Goal: Information Seeking & Learning: Learn about a topic

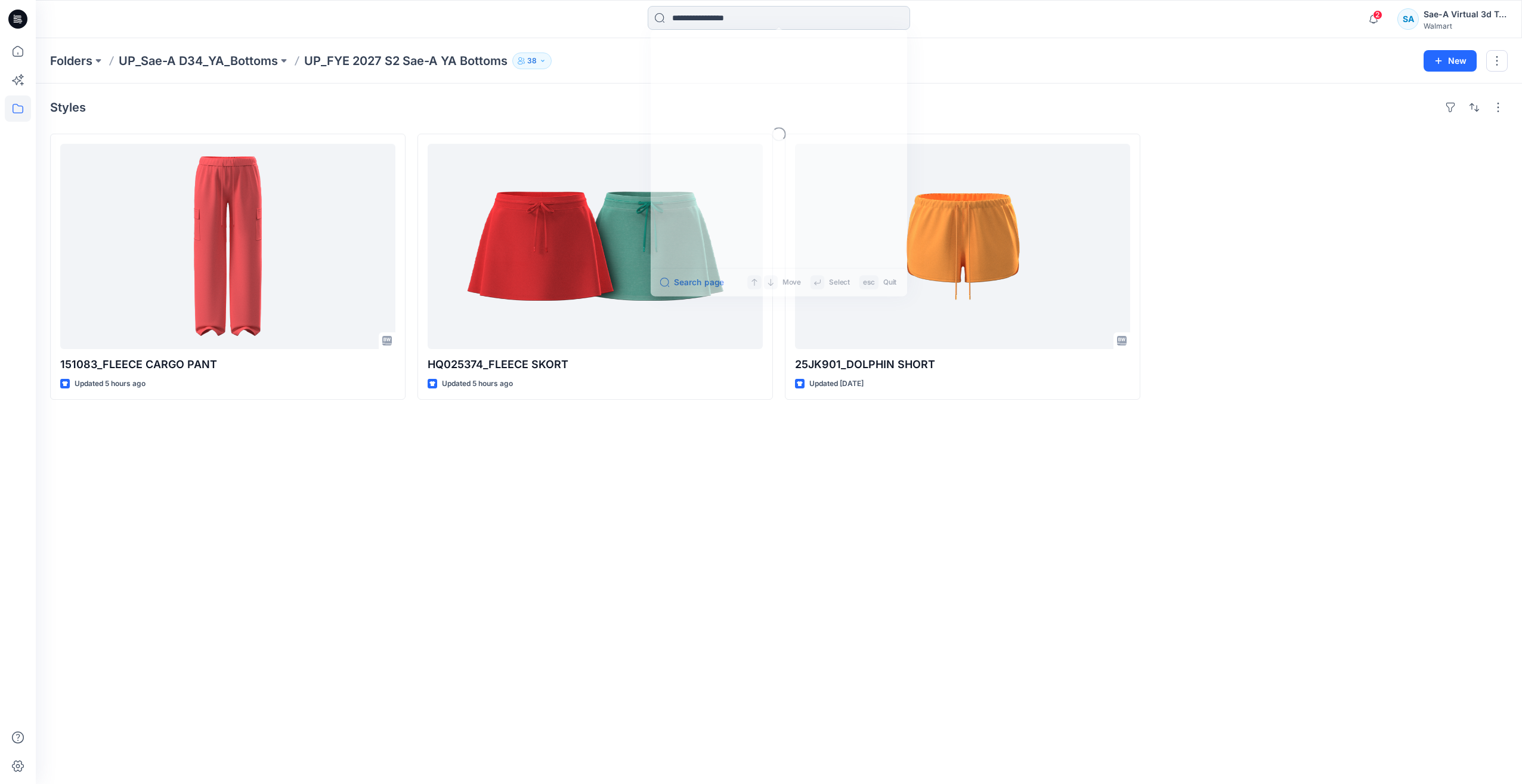
drag, startPoint x: 834, startPoint y: 28, endPoint x: 824, endPoint y: 17, distance: 14.9
click at [829, 25] on input at bounding box center [778, 17] width 262 height 24
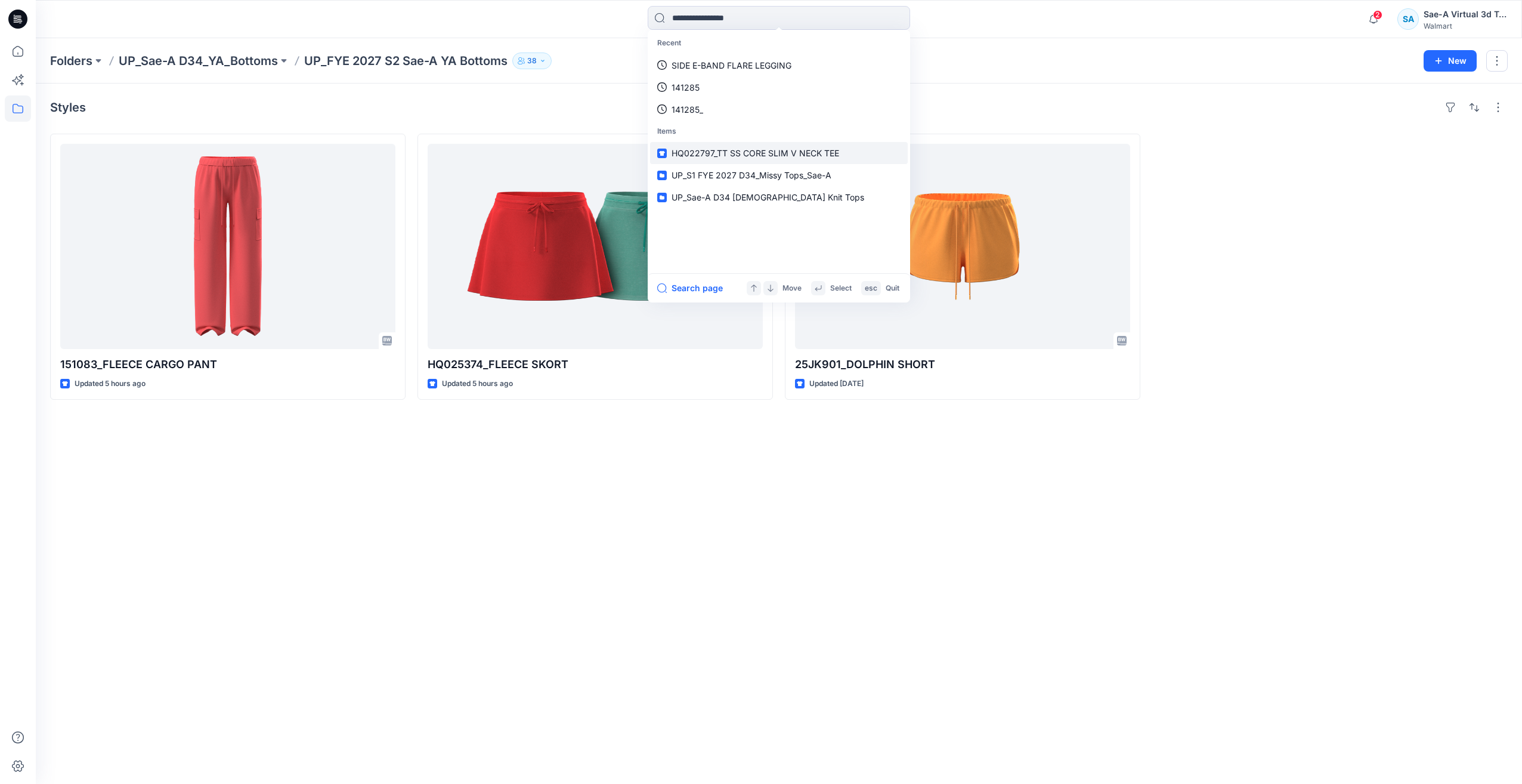
click at [737, 149] on span "HQ022797_TT SS CORE SLIM V NECK TEE" at bounding box center [755, 152] width 167 height 10
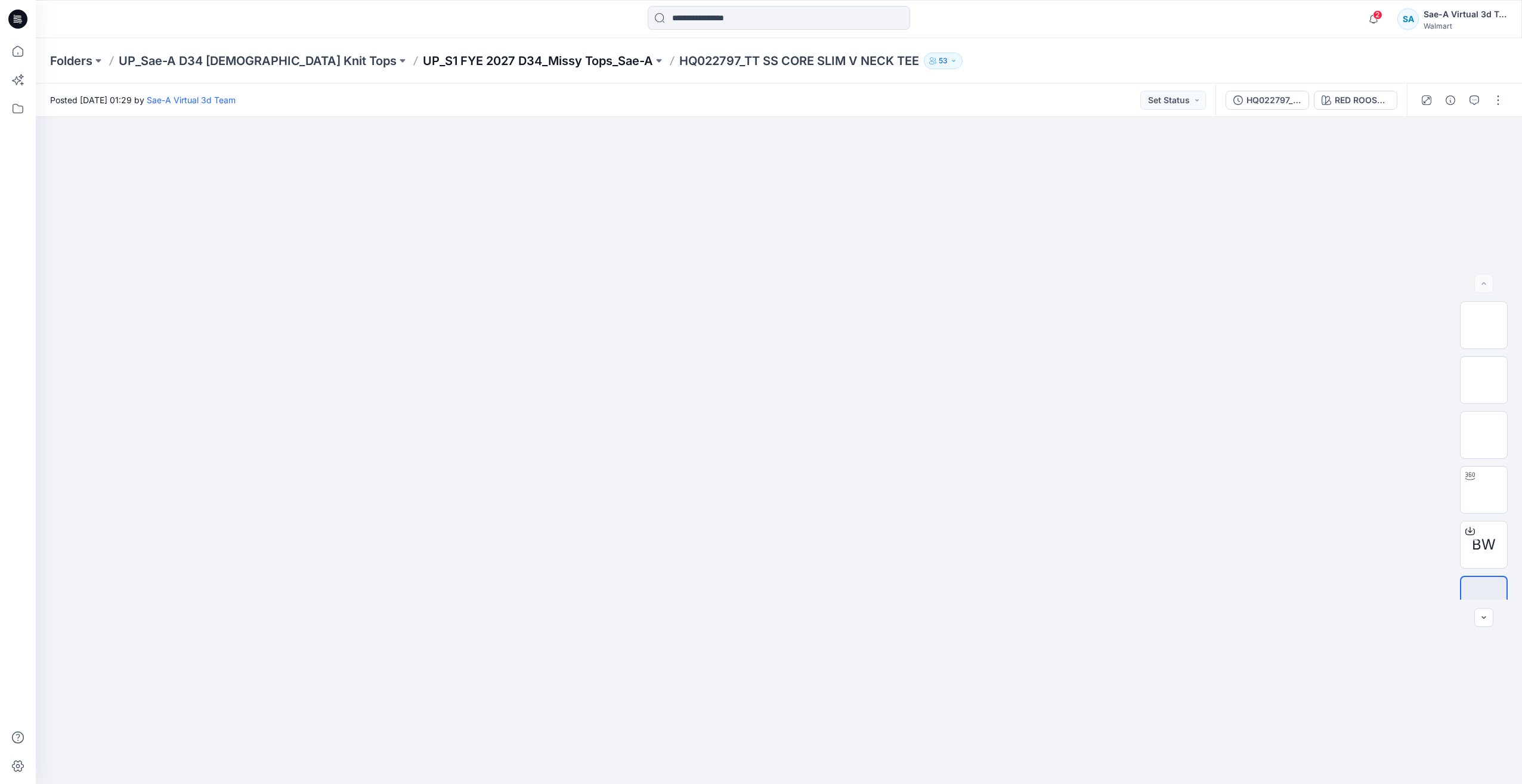
click at [494, 61] on p "UP_S1 FYE 2027 D34_Missy Tops_Sae-A" at bounding box center [538, 61] width 230 height 17
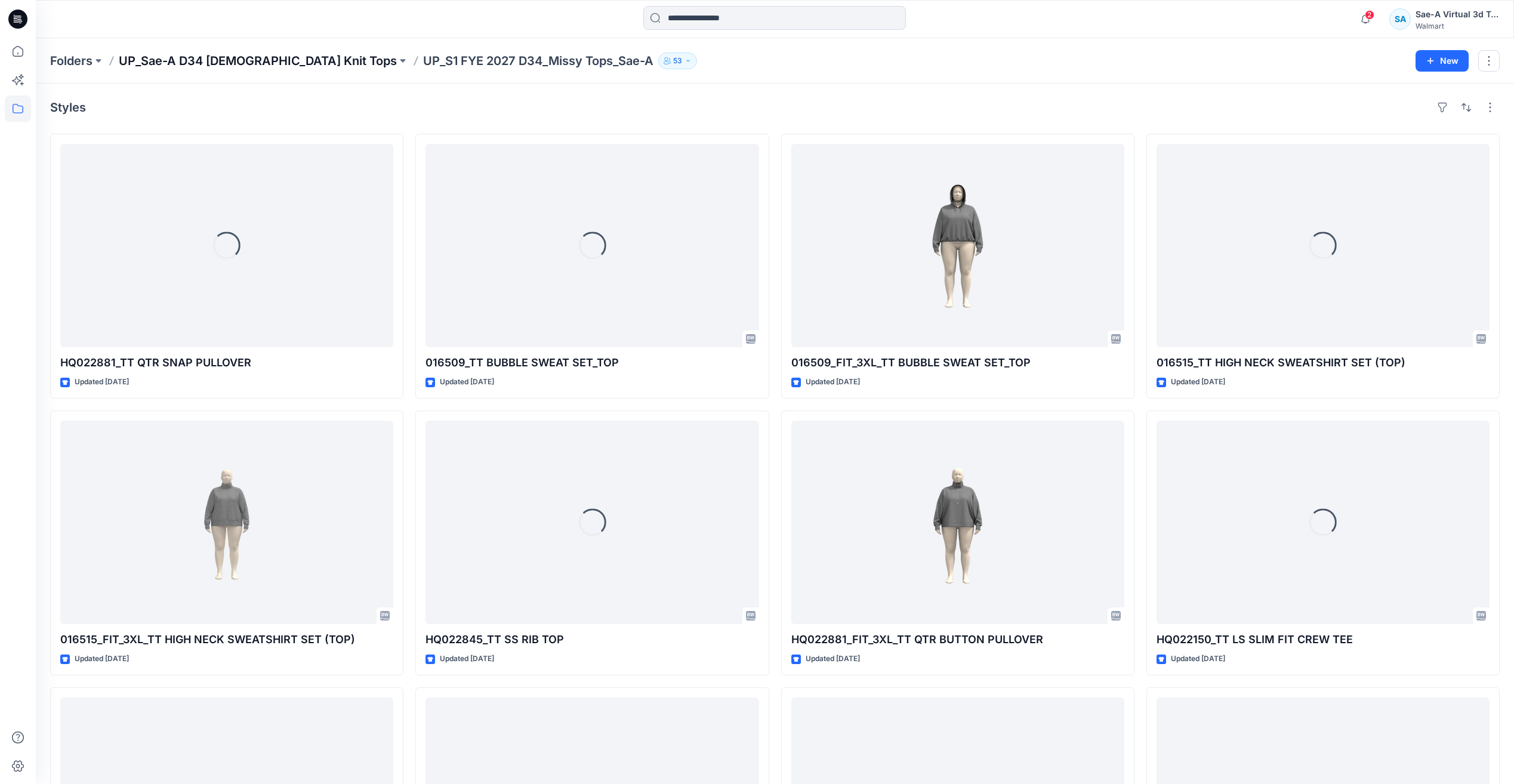
click at [269, 56] on p "UP_Sae-A D34 [DEMOGRAPHIC_DATA] Knit Tops" at bounding box center [258, 61] width 278 height 17
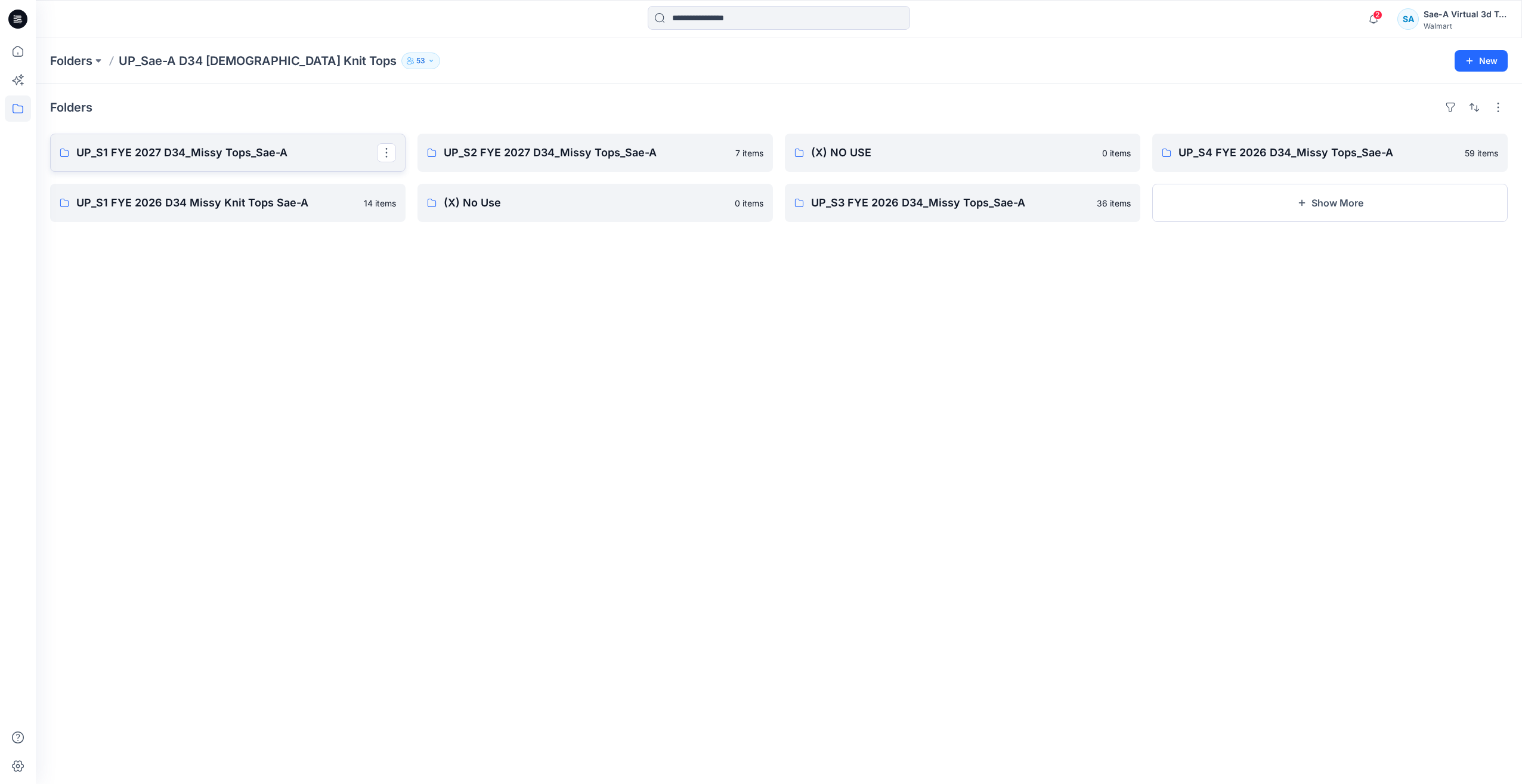
click at [244, 159] on p "UP_S1 FYE 2027 D34_Missy Tops_Sae-A" at bounding box center [227, 153] width 301 height 17
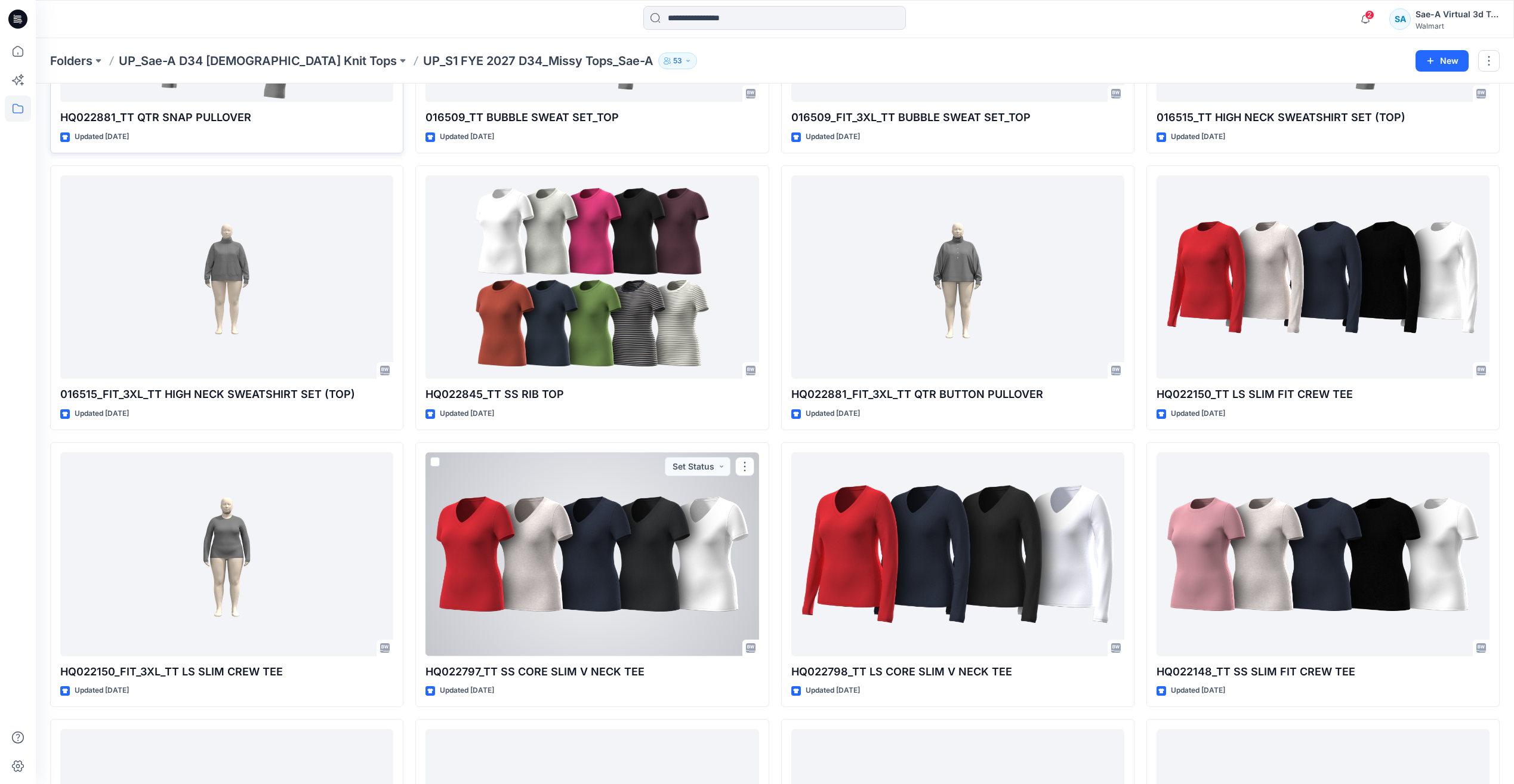
scroll to position [119, 0]
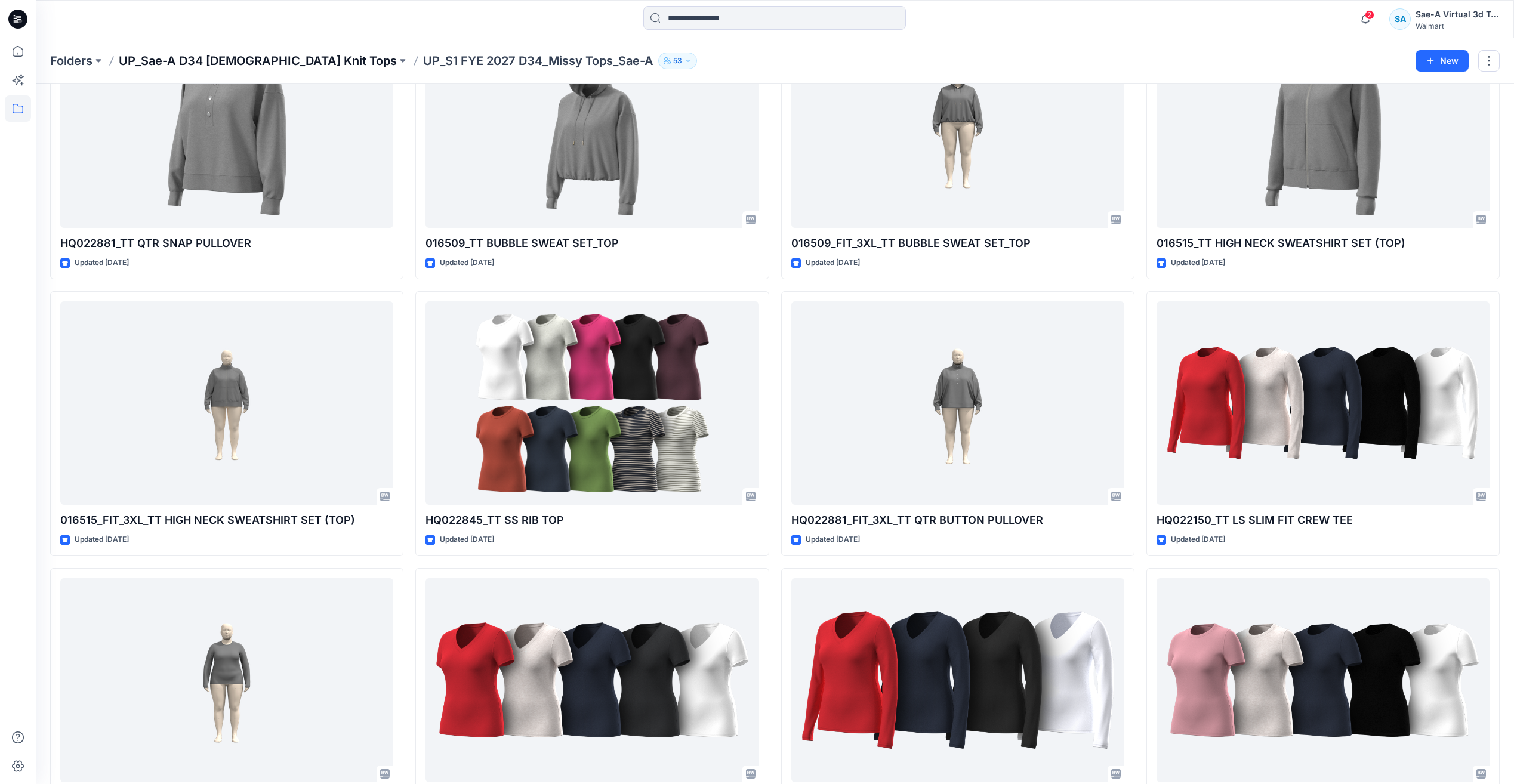
click at [270, 63] on p "UP_Sae-A D34 [DEMOGRAPHIC_DATA] Knit Tops" at bounding box center [258, 61] width 278 height 17
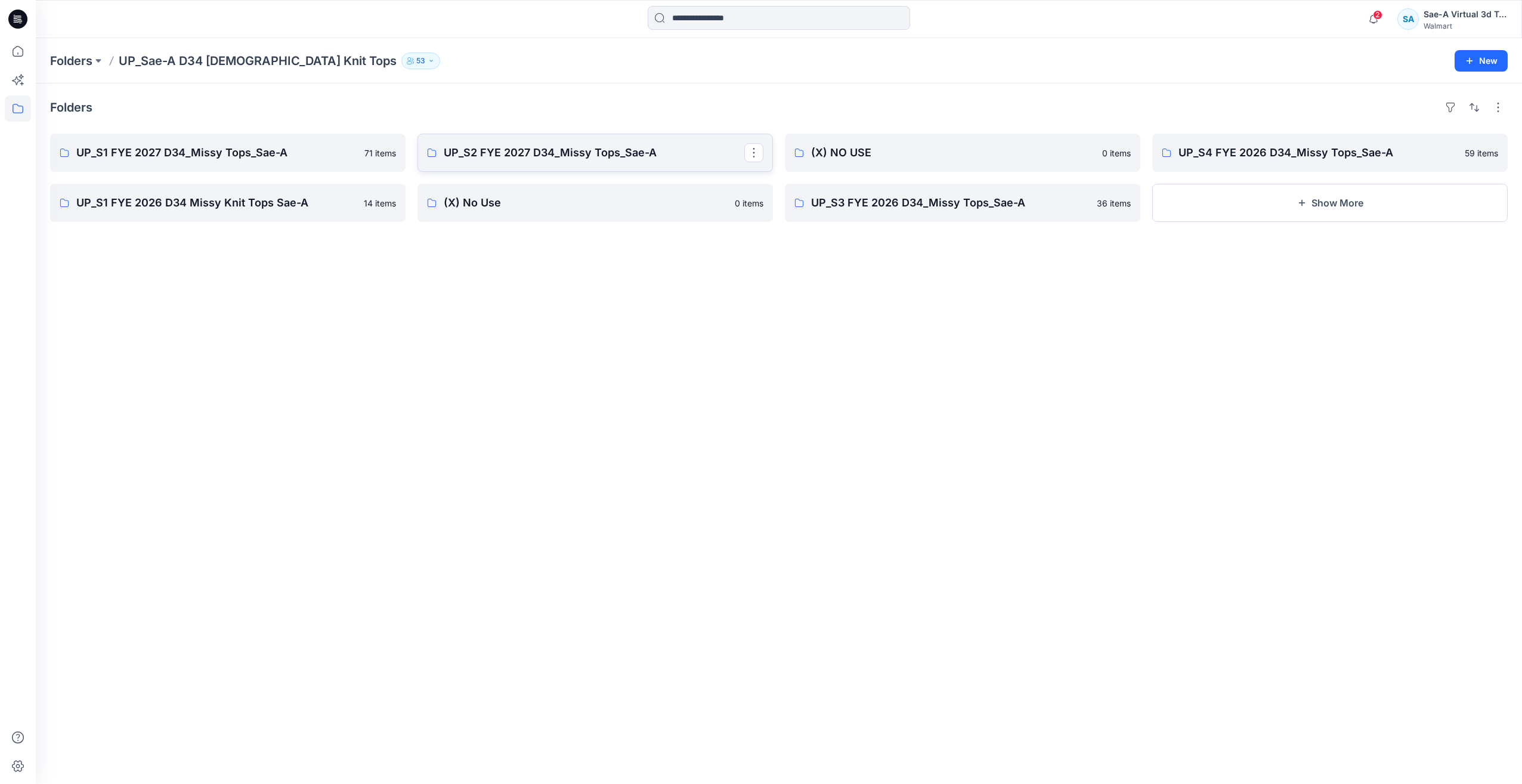
click at [546, 159] on p "UP_S2 FYE 2027 D34_Missy Tops_Sae-A" at bounding box center [594, 153] width 301 height 17
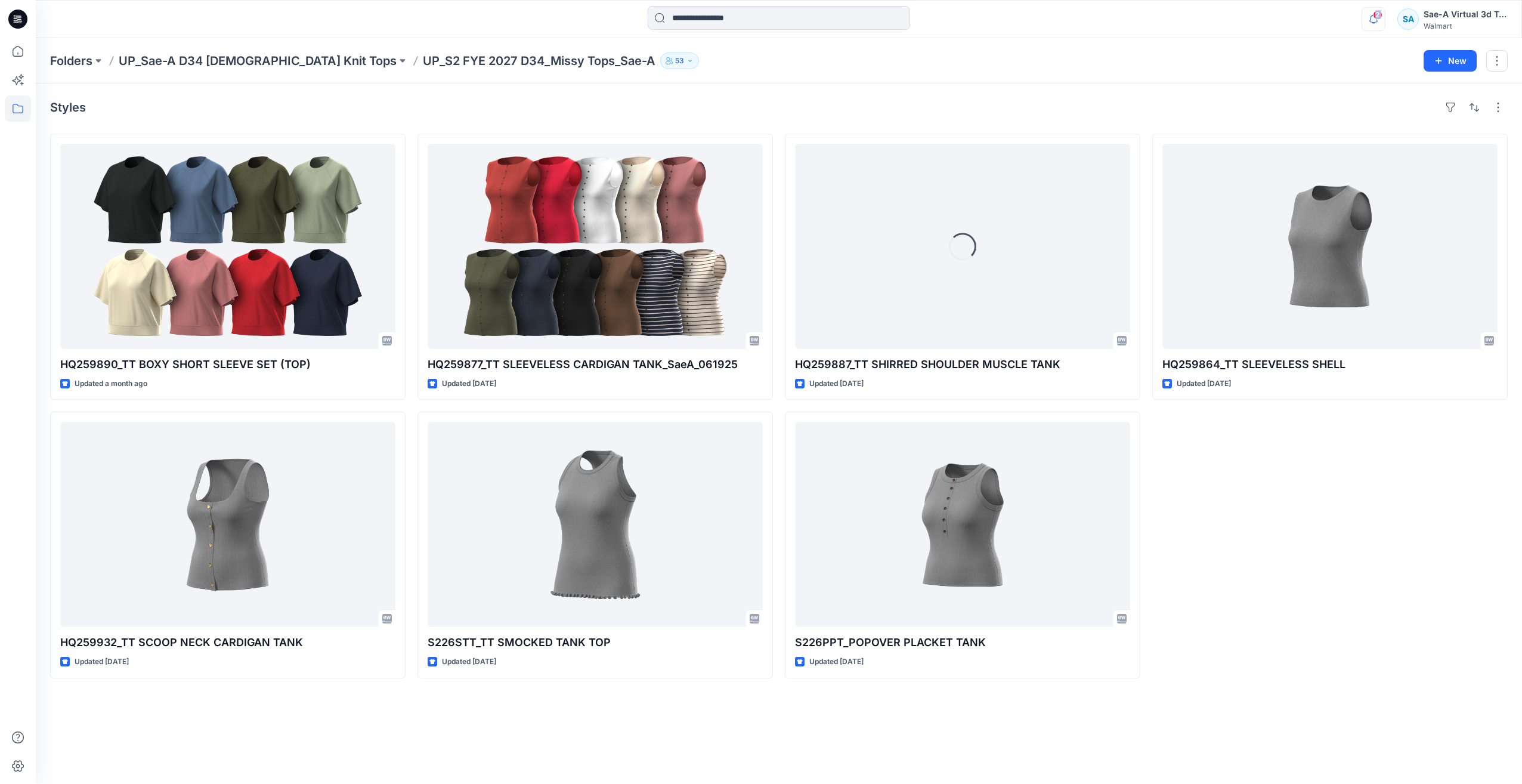
drag, startPoint x: 1361, startPoint y: 17, endPoint x: 1373, endPoint y: 24, distance: 13.9
click at [1373, 24] on div "2 Notifications Your style 151083_FLEECE CARGO PANT has been updated with 15108…" at bounding box center [778, 19] width 1486 height 26
click at [1374, 24] on icon "button" at bounding box center [1373, 19] width 23 height 24
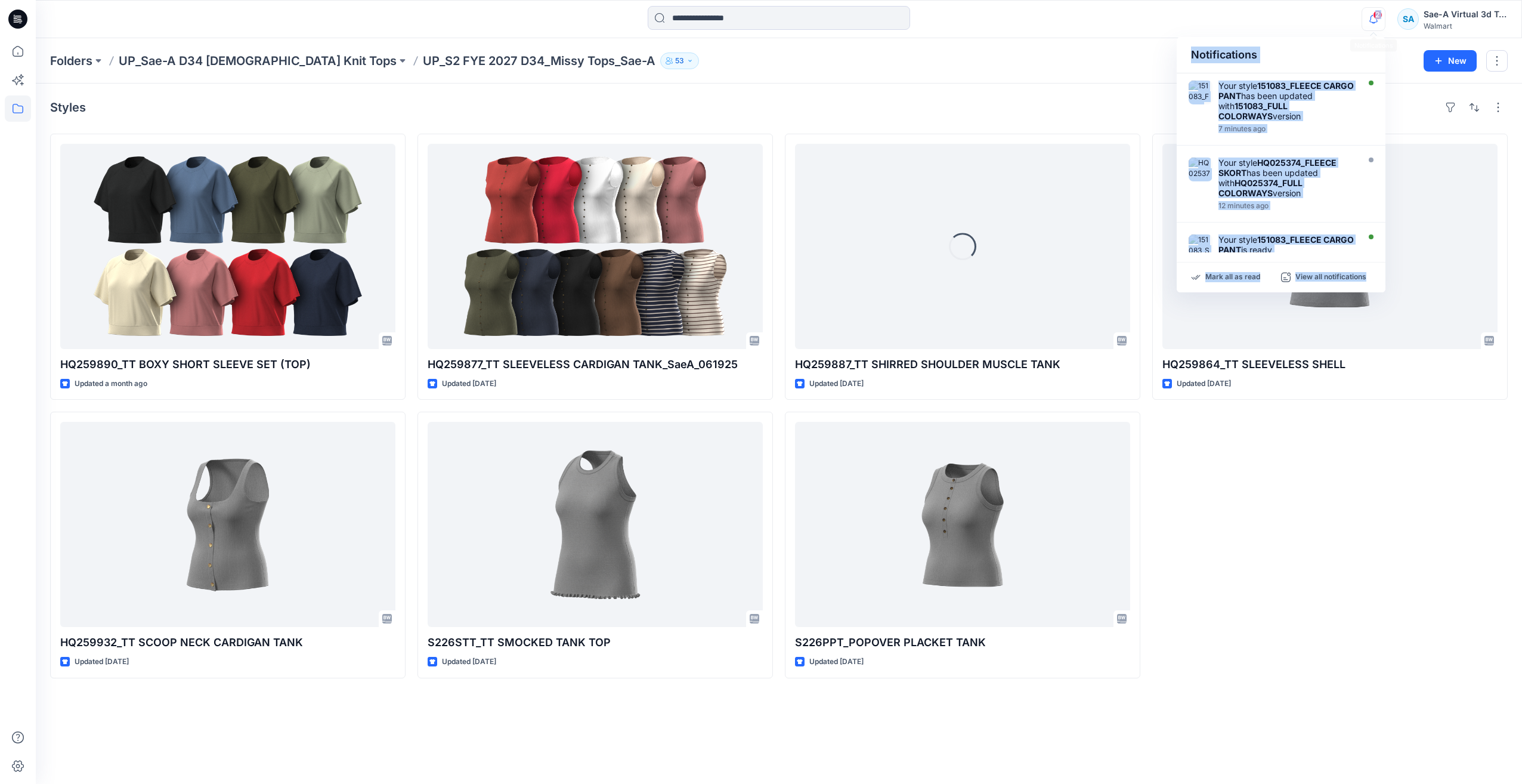
click at [1372, 24] on icon "button" at bounding box center [1373, 19] width 23 height 24
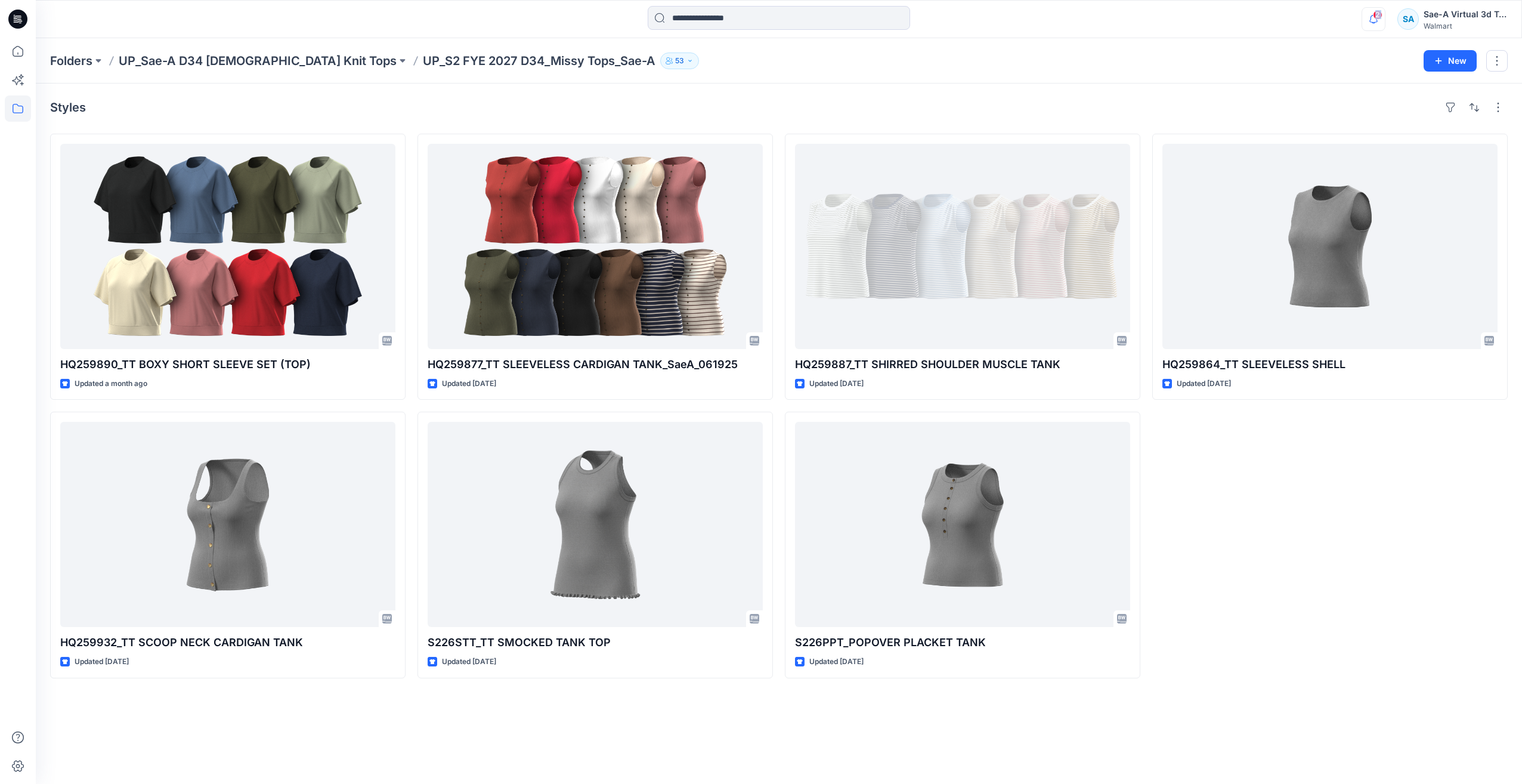
click at [1372, 24] on icon "button" at bounding box center [1373, 19] width 23 height 24
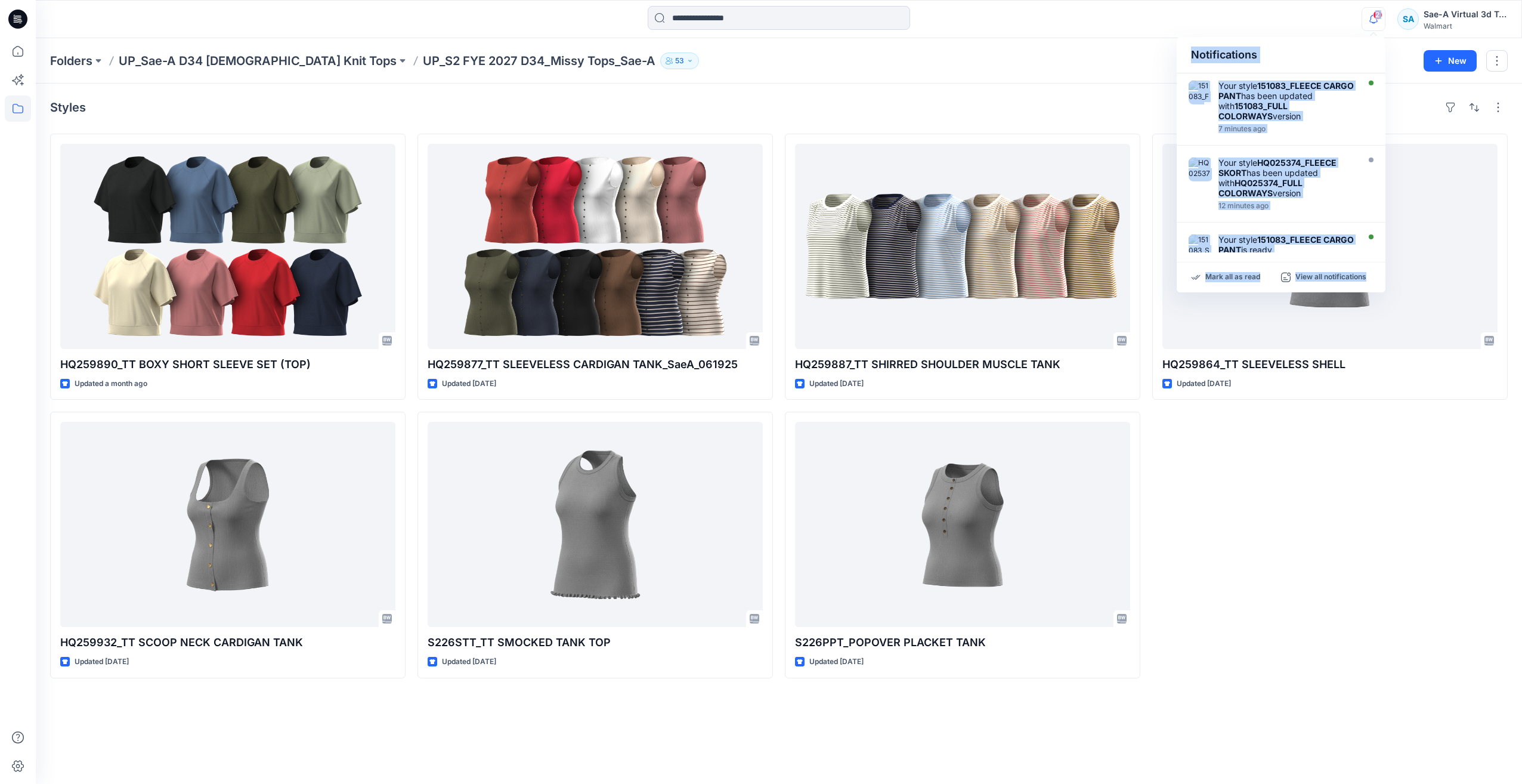
click at [1372, 24] on icon "button" at bounding box center [1373, 19] width 23 height 24
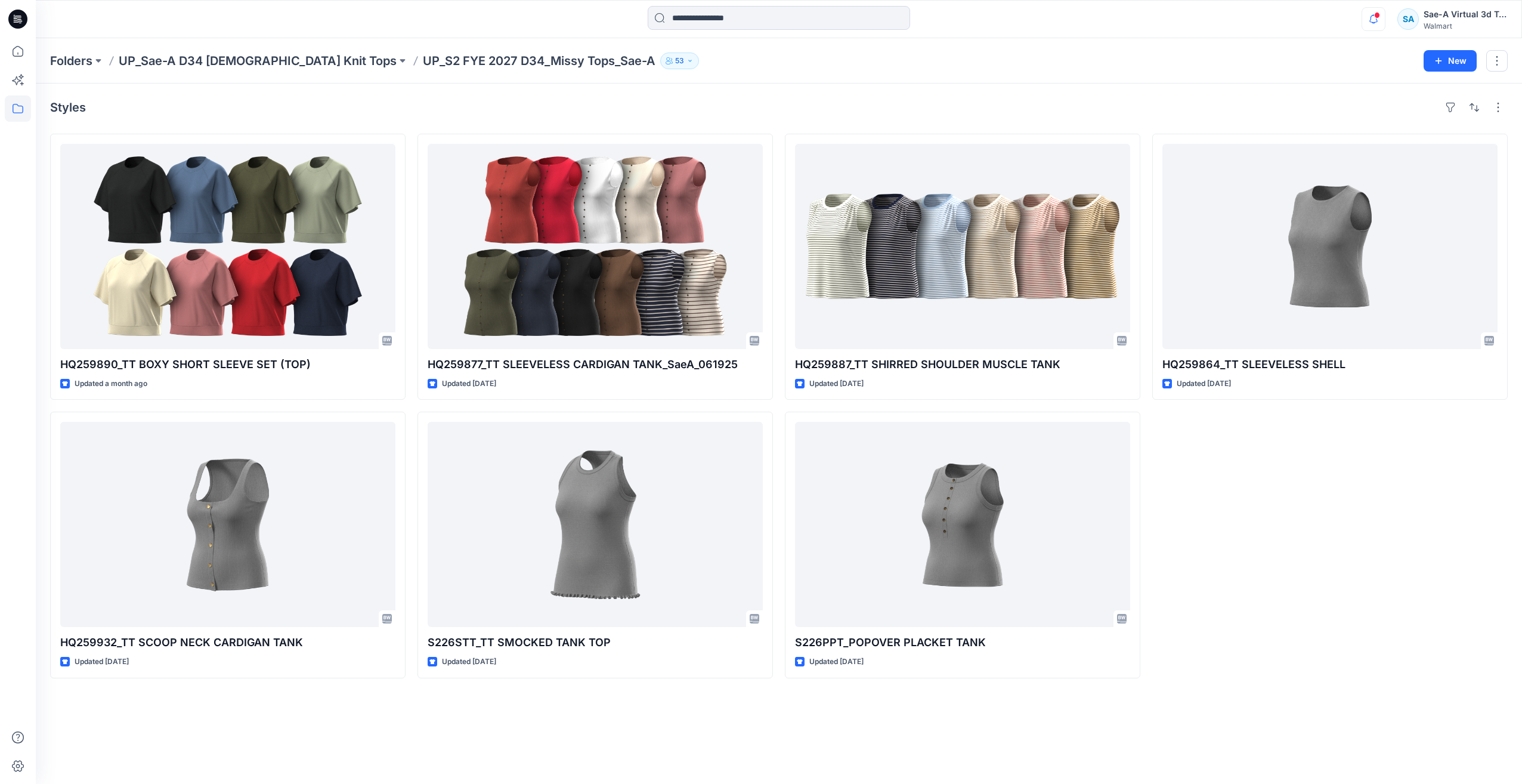
click at [1372, 24] on icon "button" at bounding box center [1373, 19] width 23 height 24
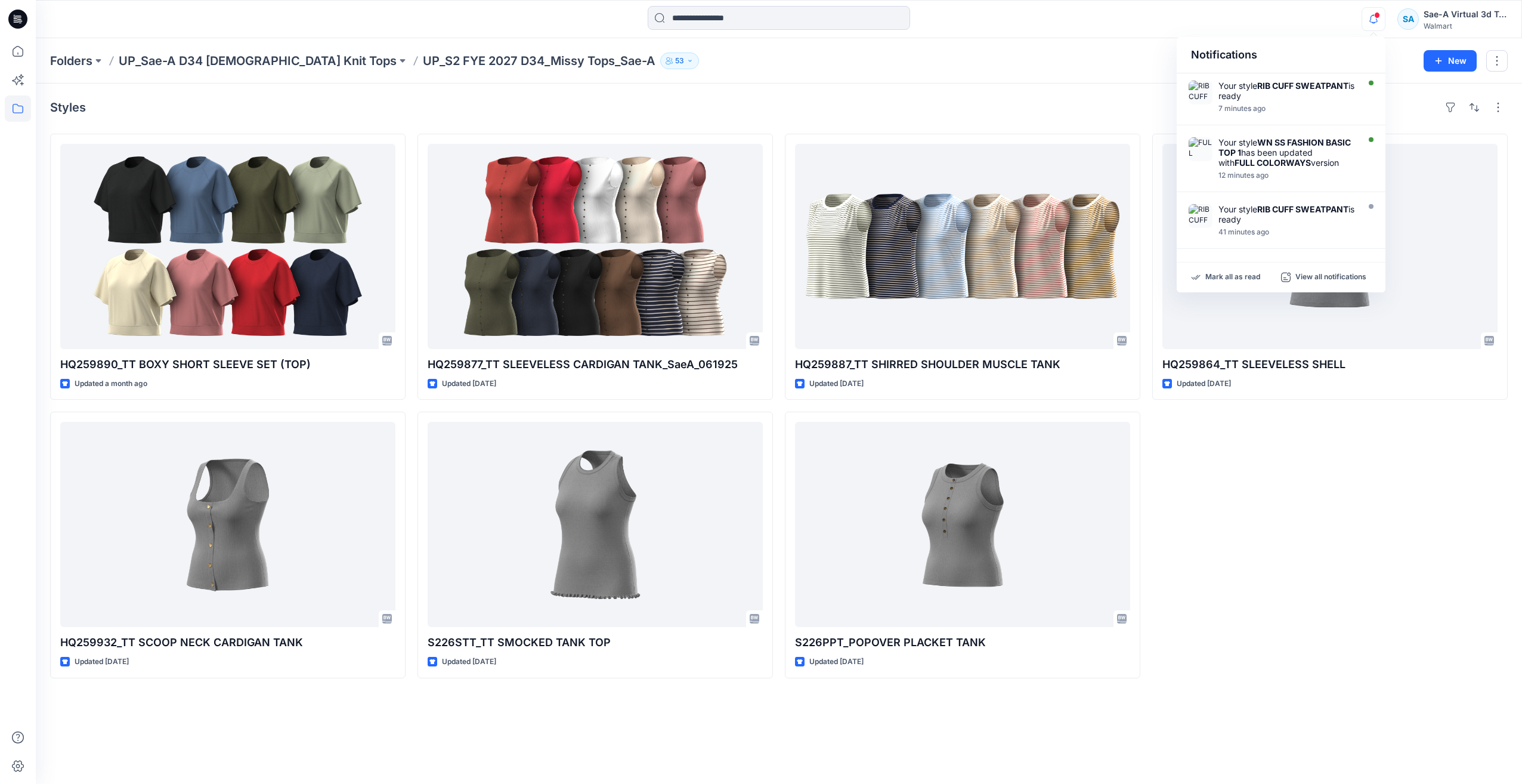
click at [1103, 103] on div "Styles" at bounding box center [778, 107] width 1458 height 19
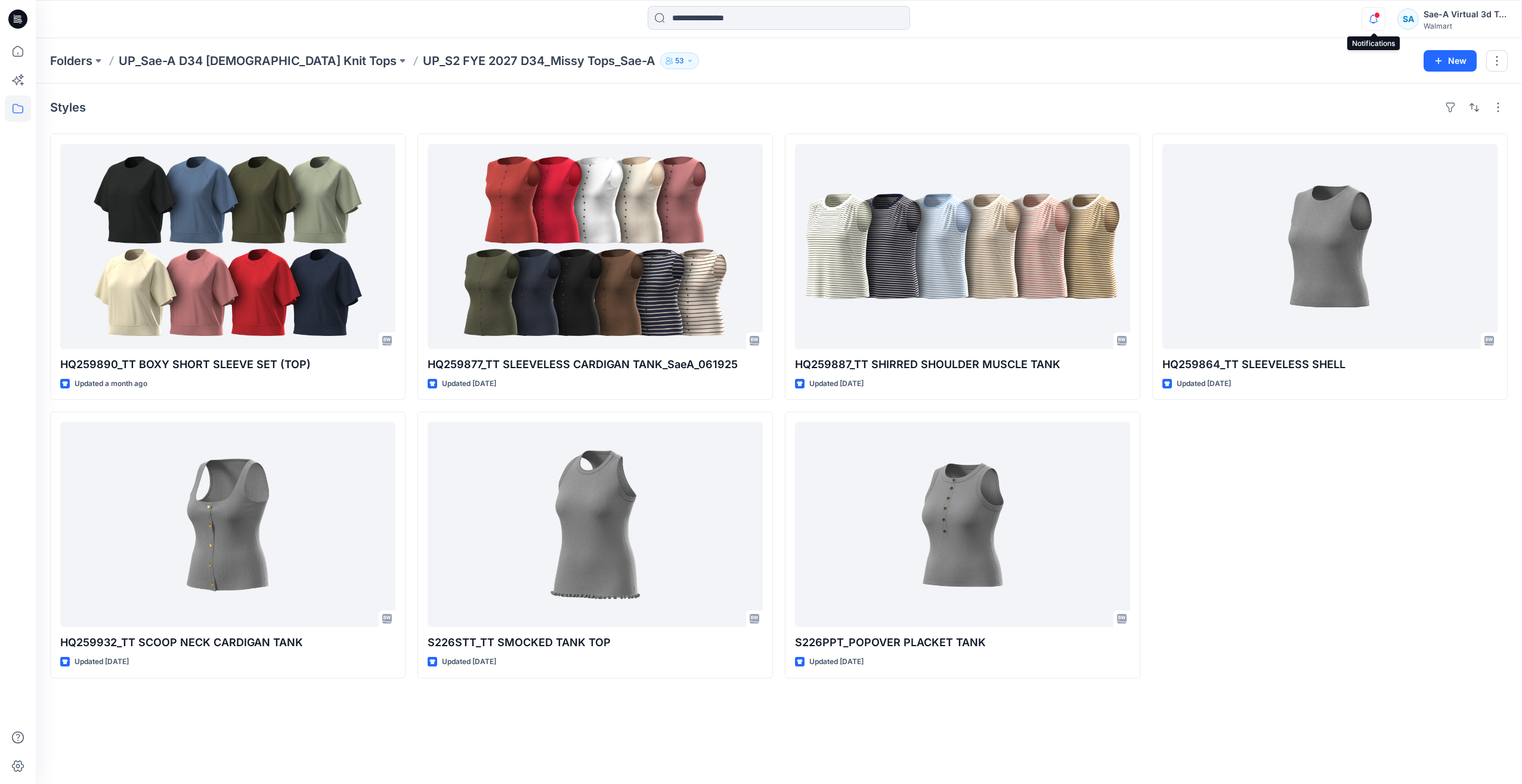
click at [1385, 13] on icon "button" at bounding box center [1373, 19] width 23 height 24
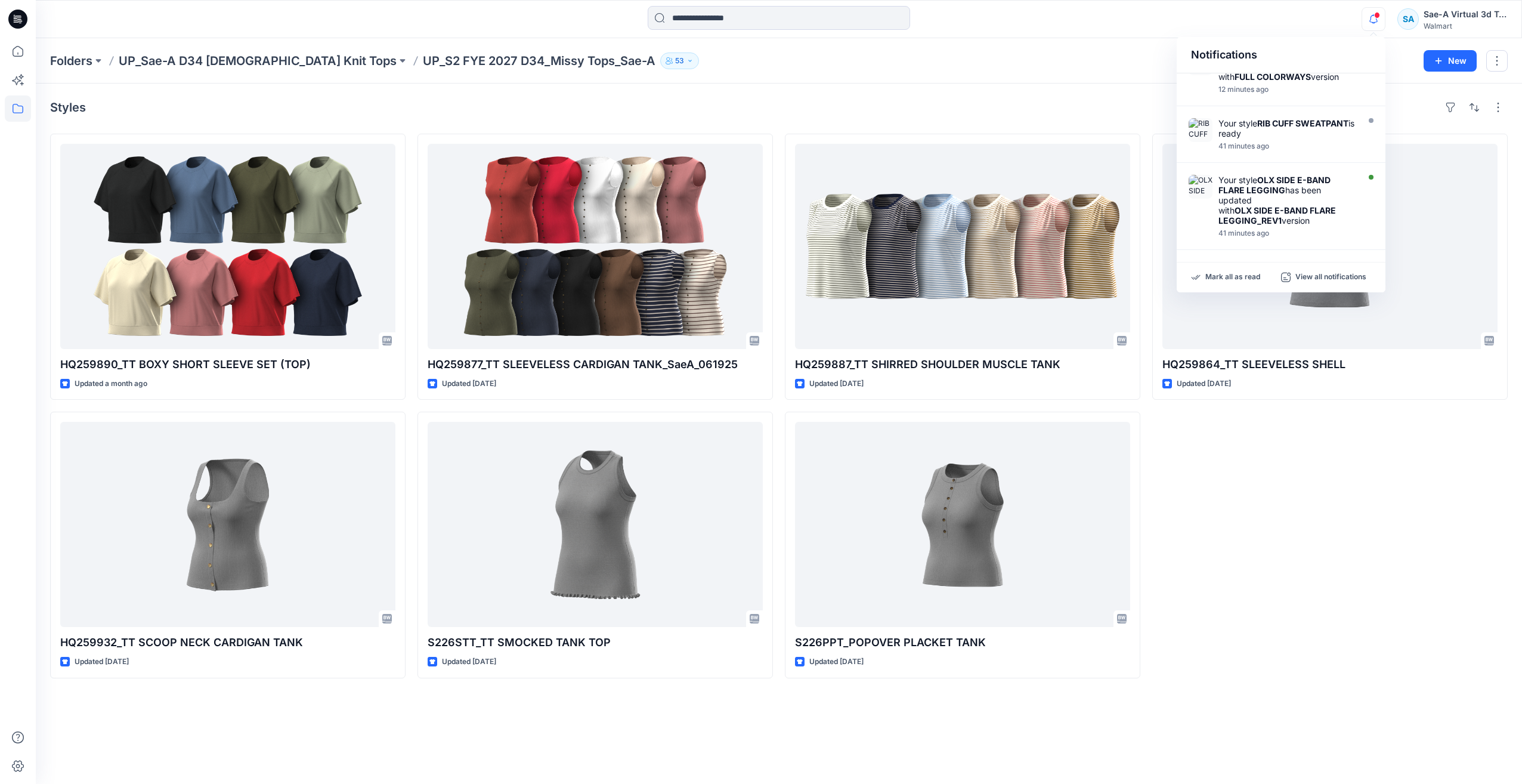
scroll to position [119, 0]
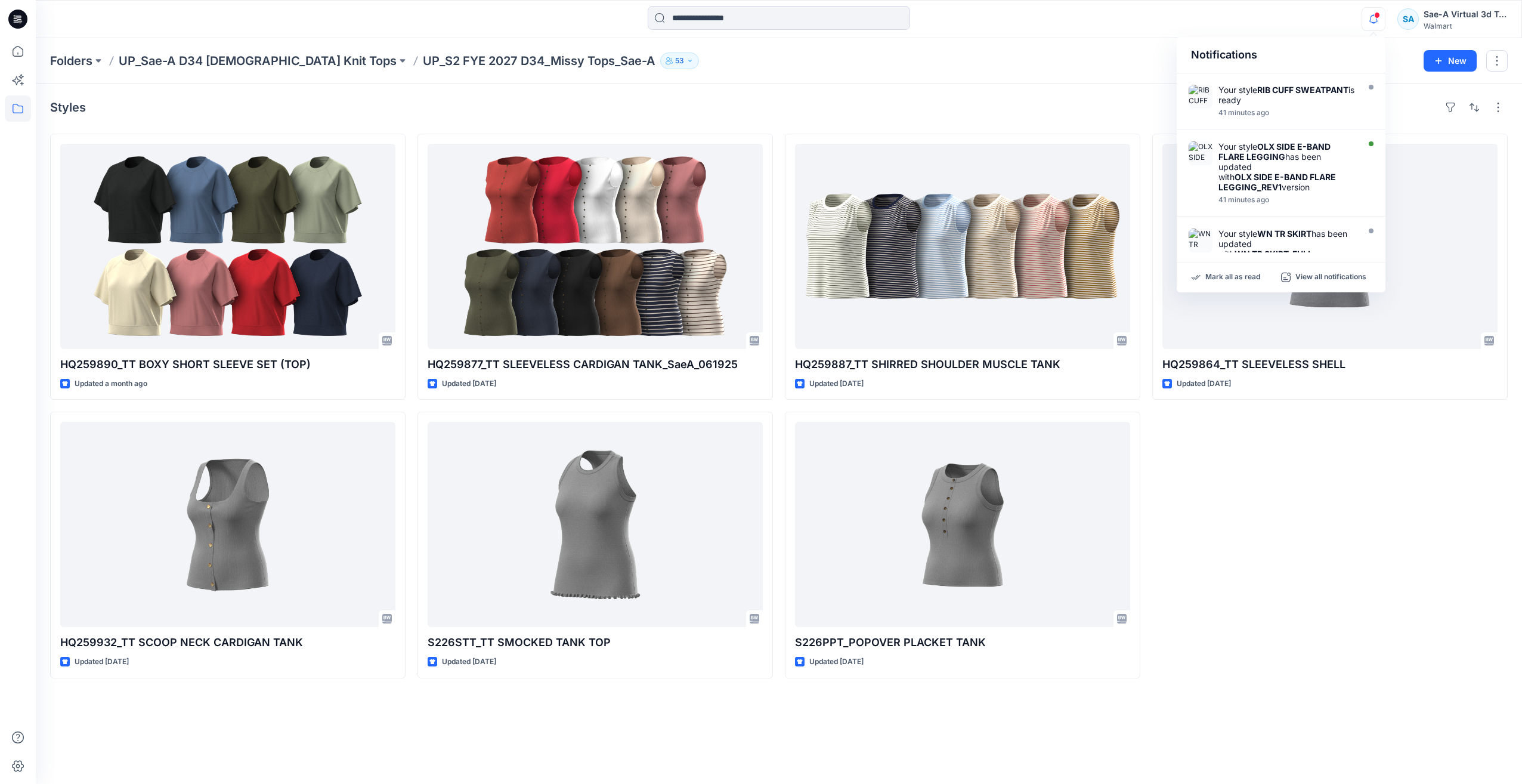
click at [1106, 99] on div "Styles" at bounding box center [778, 107] width 1458 height 19
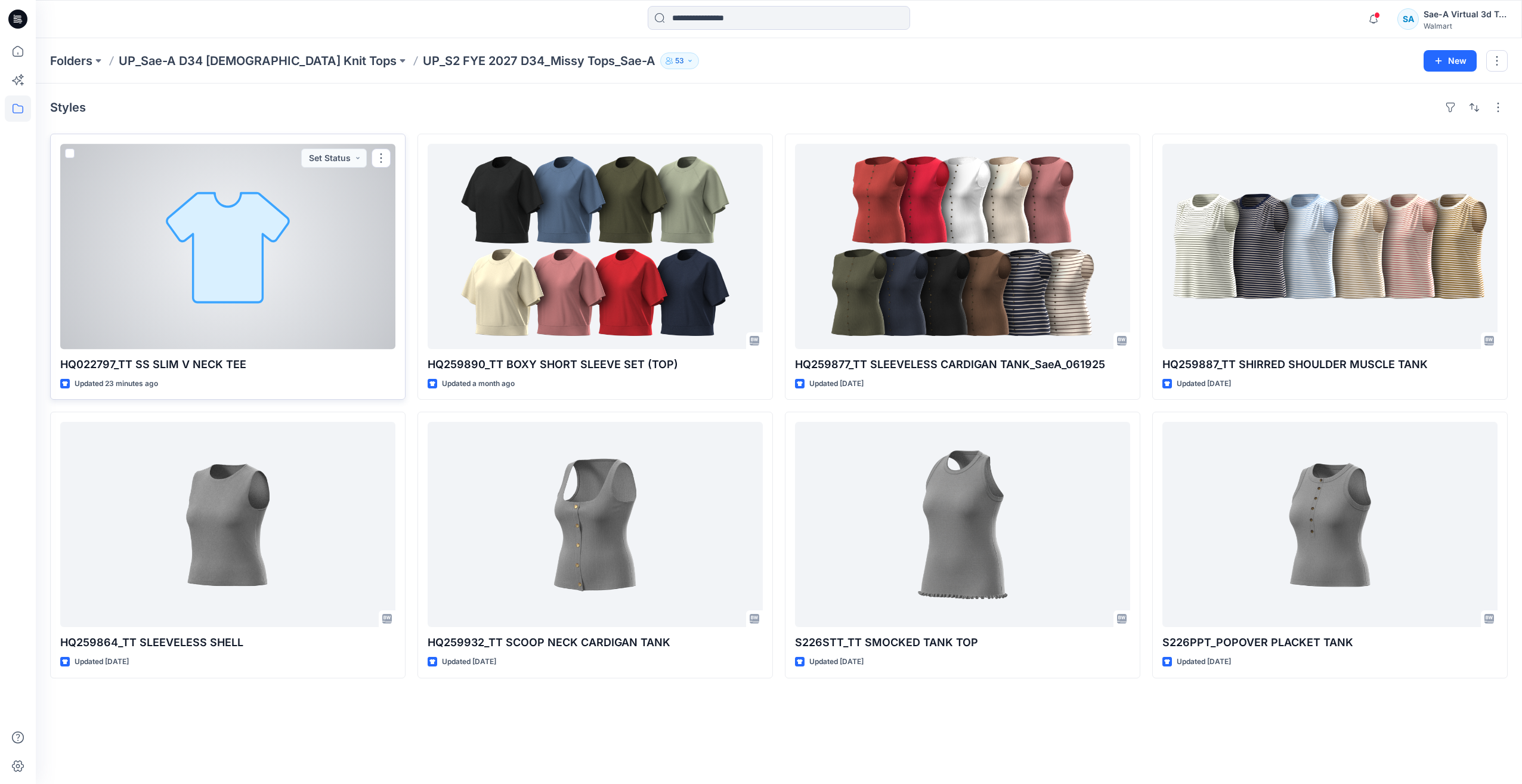
click at [280, 301] on div at bounding box center [228, 246] width 336 height 205
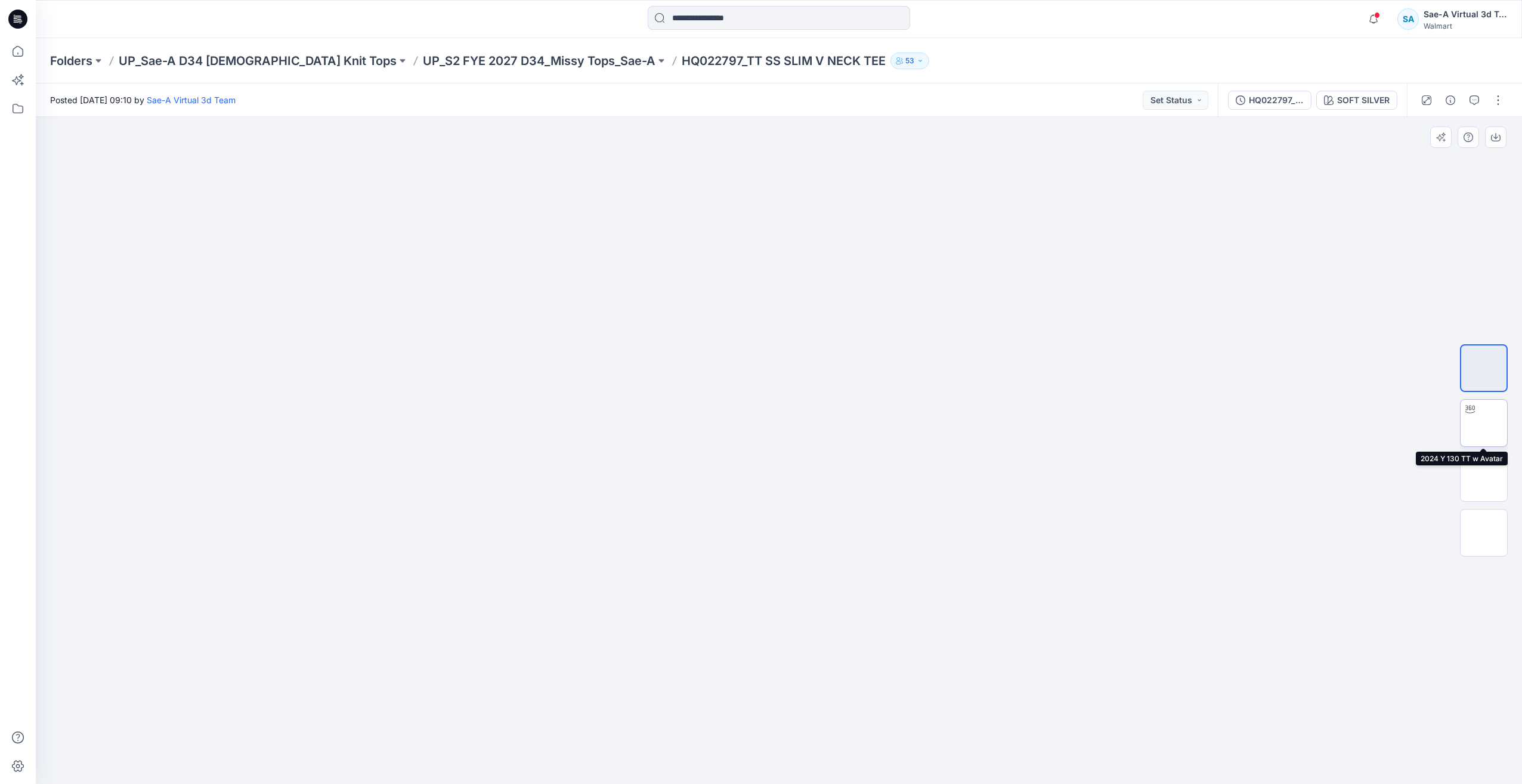
click at [1484, 423] on img at bounding box center [1484, 423] width 0 height 0
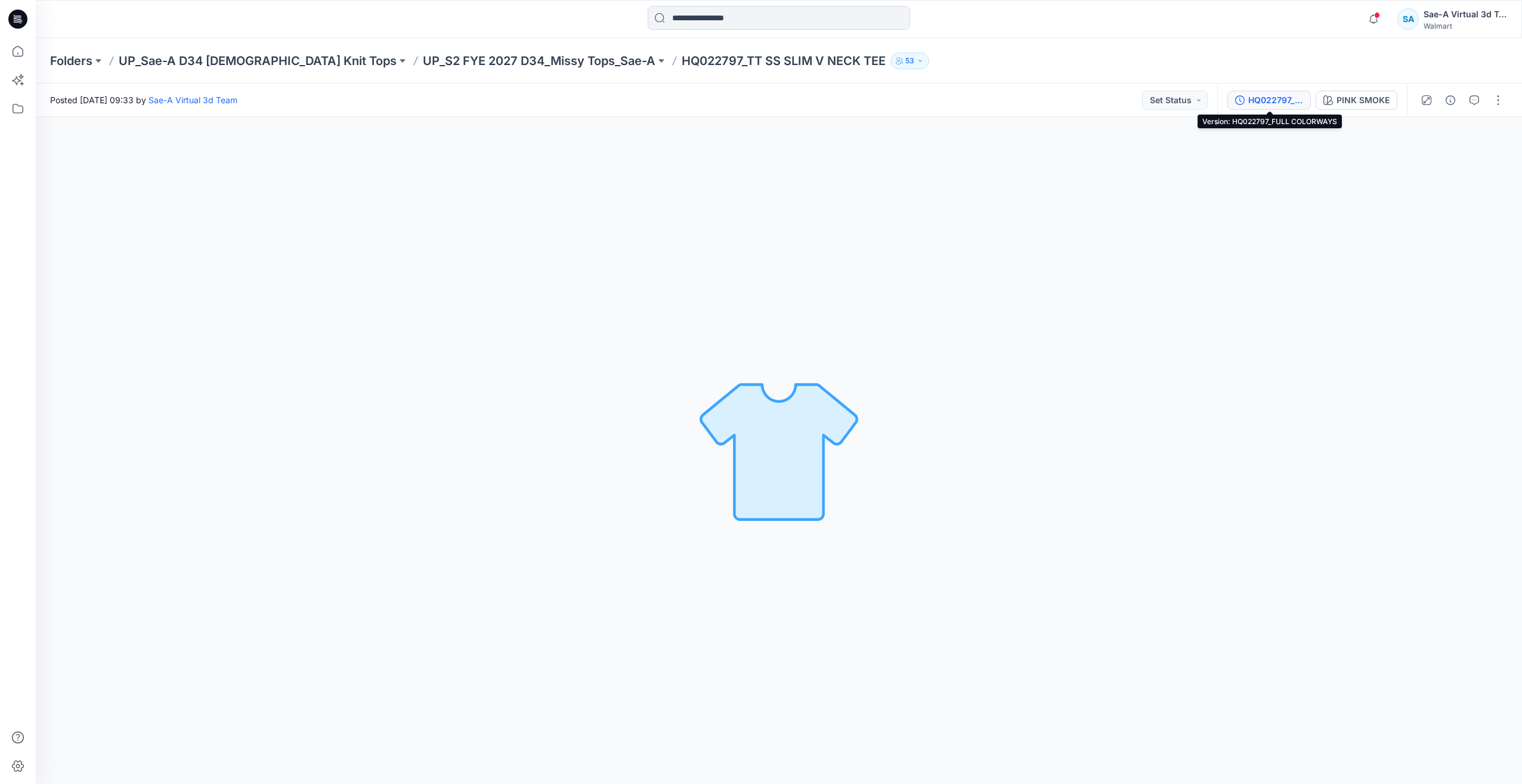
click at [1273, 101] on div "HQ022797_FULL COLORWAYS" at bounding box center [1276, 101] width 55 height 13
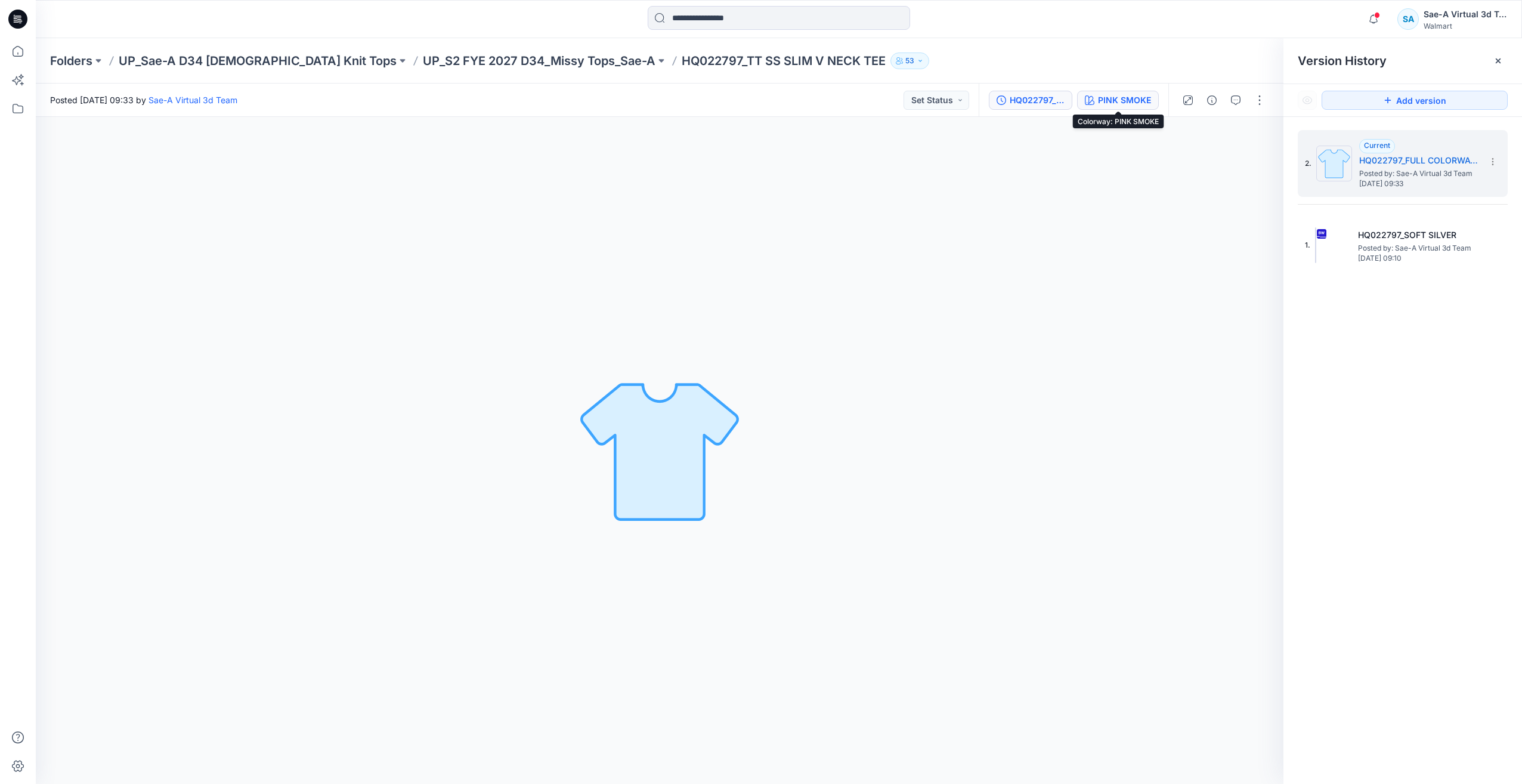
click at [1145, 102] on div "PINK SMOKE" at bounding box center [1124, 101] width 53 height 13
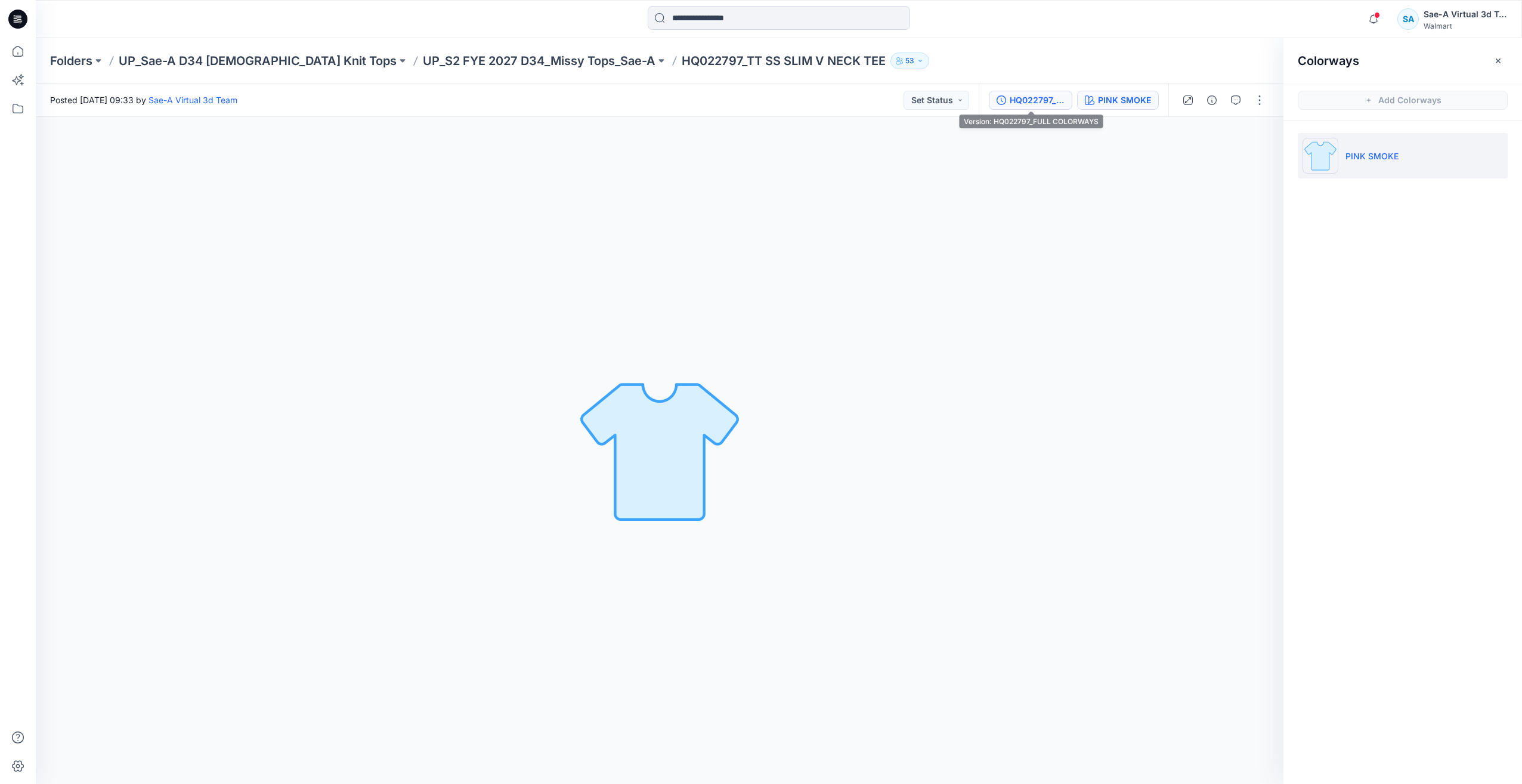
click at [1059, 103] on div "HQ022797_FULL COLORWAYS" at bounding box center [1037, 101] width 55 height 13
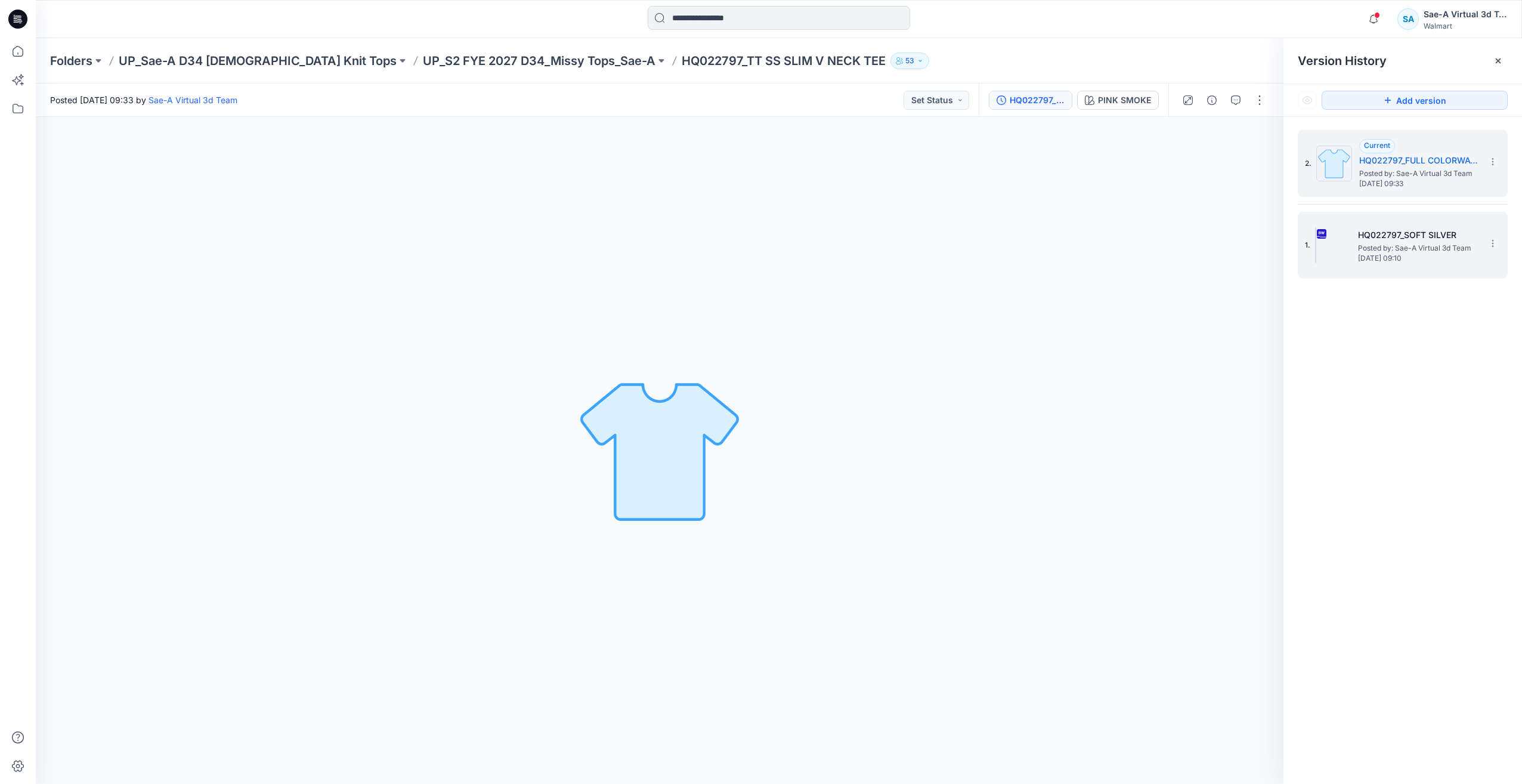
click at [1406, 250] on span "Posted by: Sae-A Virtual 3d Team" at bounding box center [1418, 248] width 119 height 12
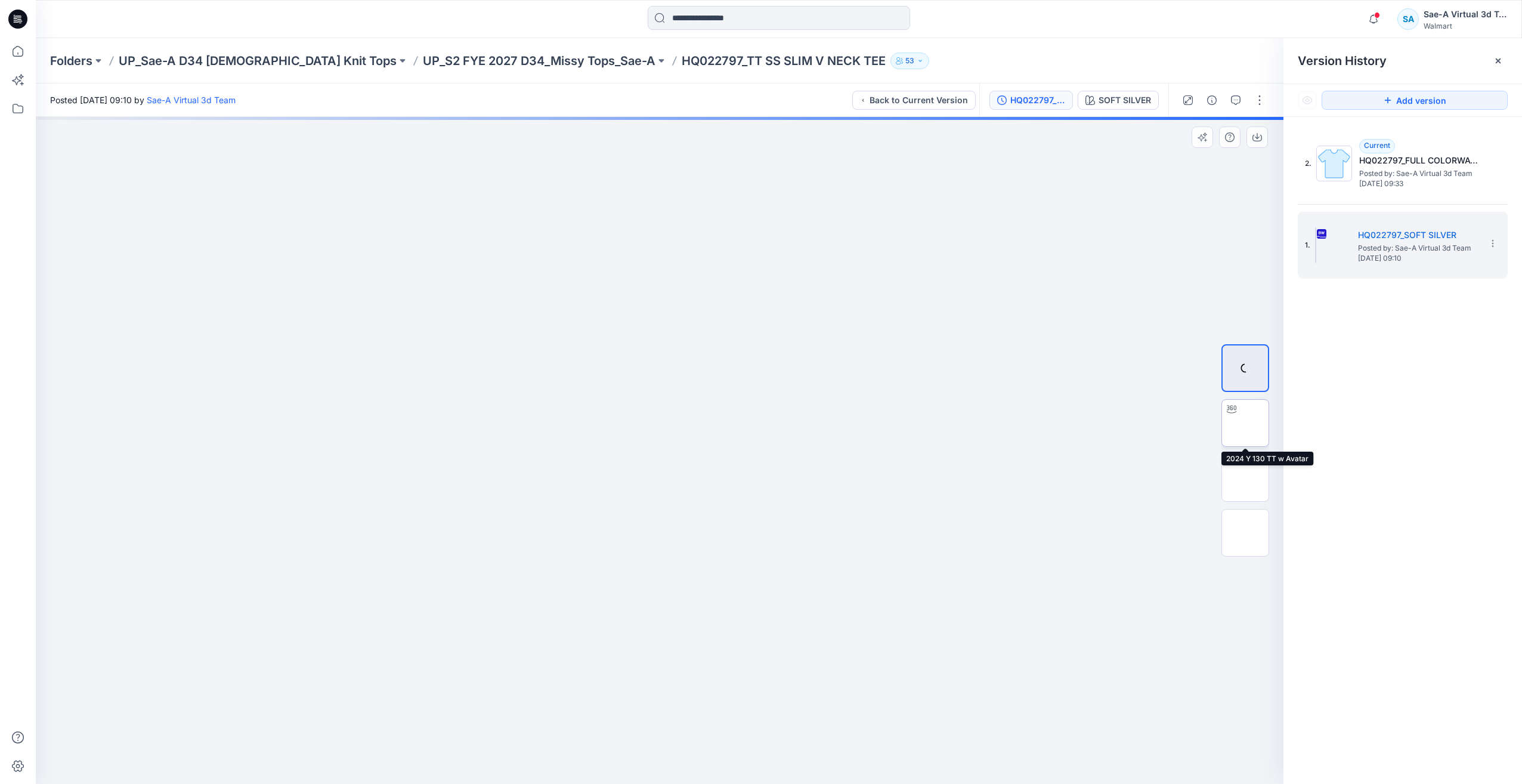
click at [1246, 423] on img at bounding box center [1246, 423] width 0 height 0
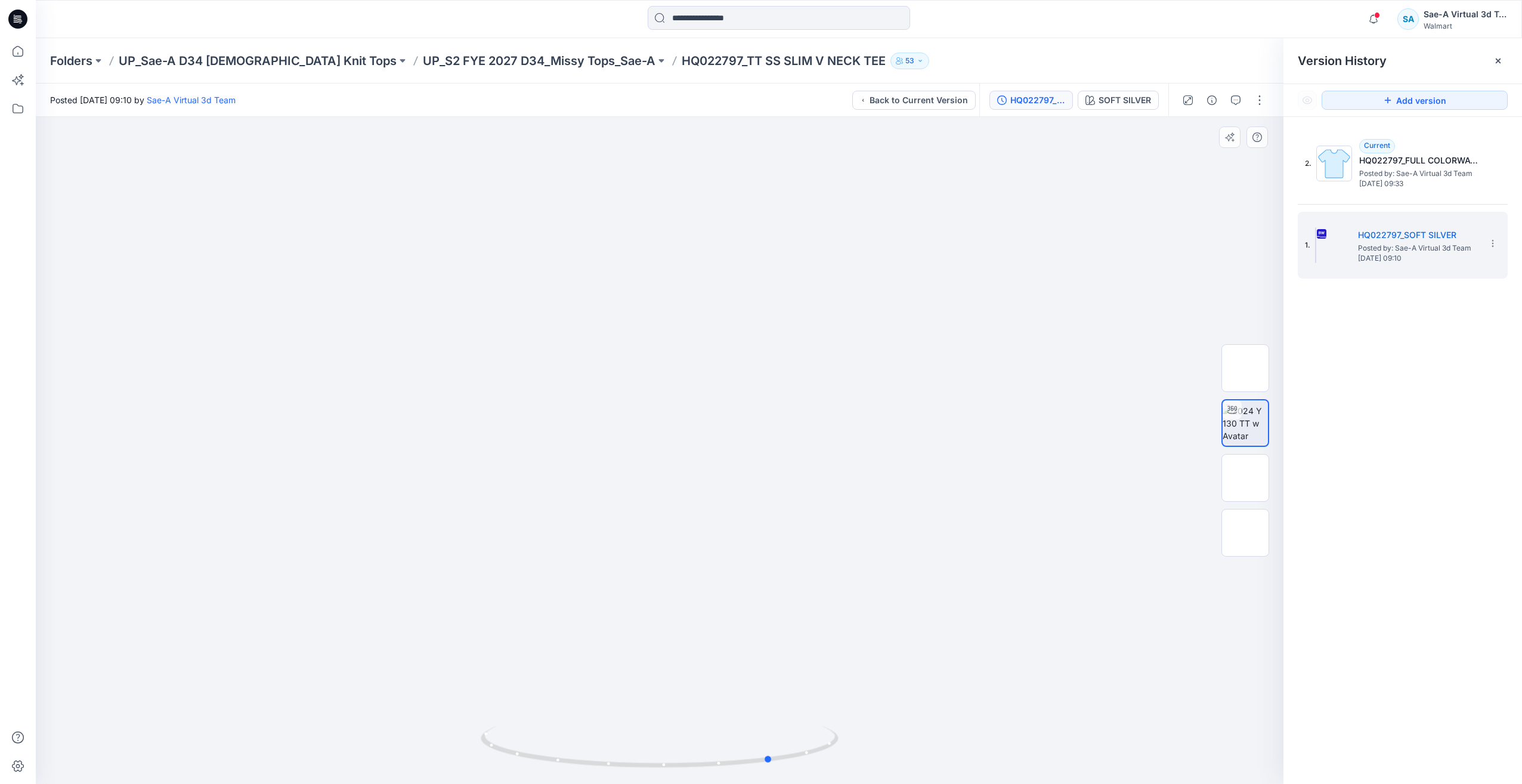
drag, startPoint x: 766, startPoint y: 766, endPoint x: 871, endPoint y: 758, distance: 105.3
click at [871, 758] on div at bounding box center [659, 449] width 1247 height 666
drag, startPoint x: 848, startPoint y: 631, endPoint x: 847, endPoint y: 488, distance: 143.0
drag, startPoint x: 763, startPoint y: 741, endPoint x: 1045, endPoint y: 703, distance: 284.5
click at [1045, 703] on div at bounding box center [659, 449] width 1247 height 666
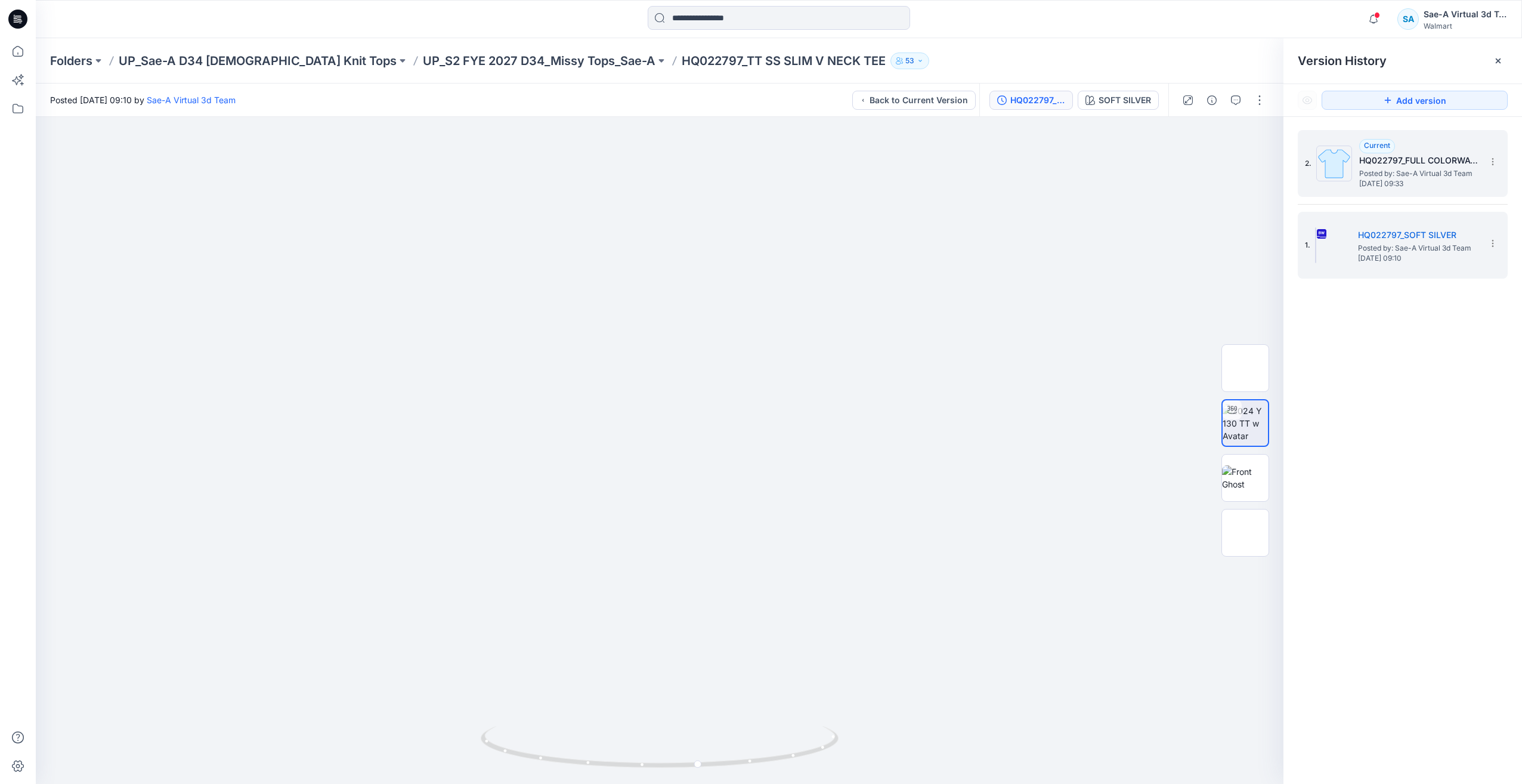
click at [1407, 180] on span "Thursday, September 25, 2025 09:33" at bounding box center [1419, 183] width 119 height 8
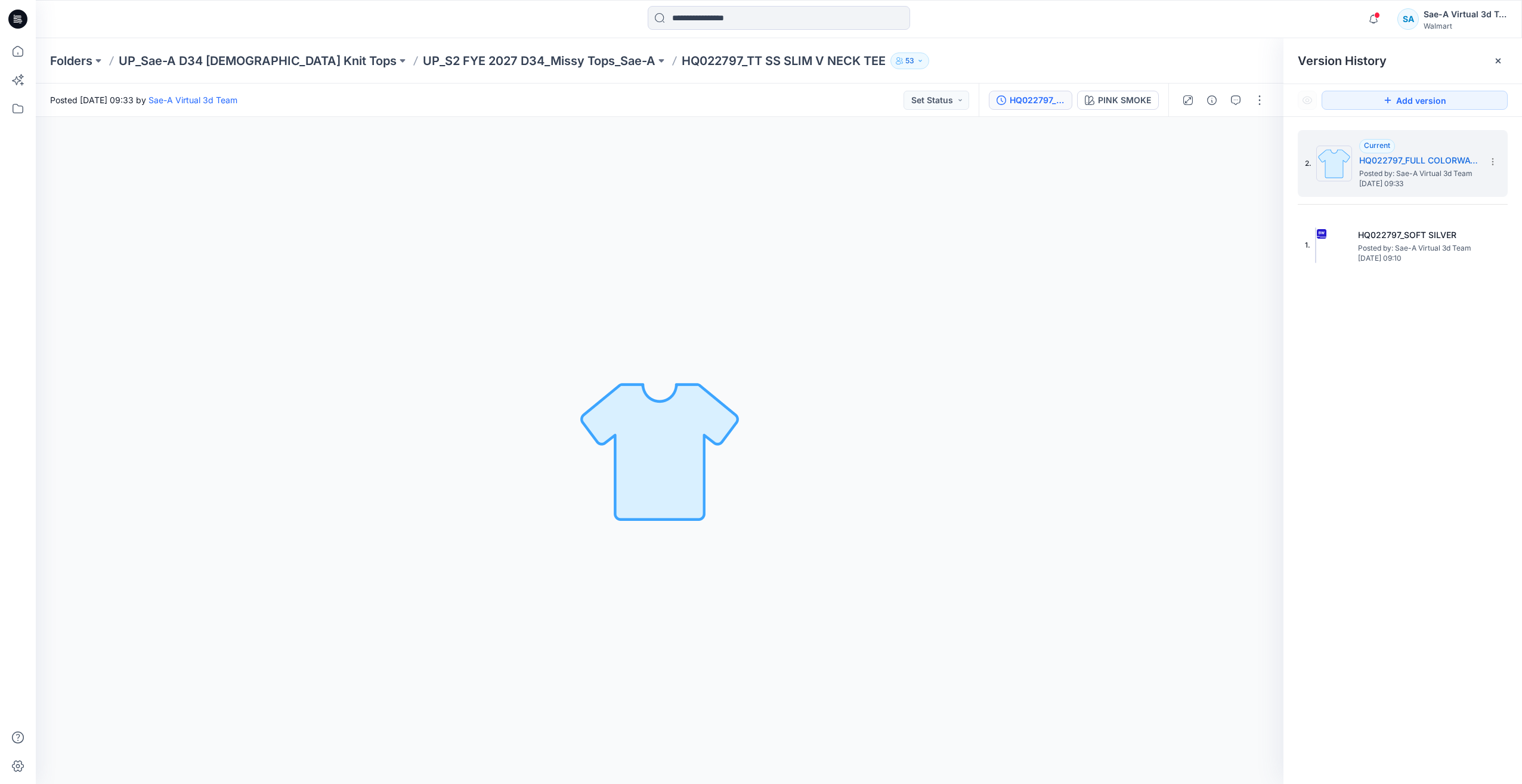
click at [682, 56] on p "HQ022797_TT SS SLIM V NECK TEE" at bounding box center [783, 61] width 204 height 17
click at [518, 59] on p "UP_S2 FYE 2027 D34_Missy Tops_Sae-A" at bounding box center [539, 61] width 232 height 17
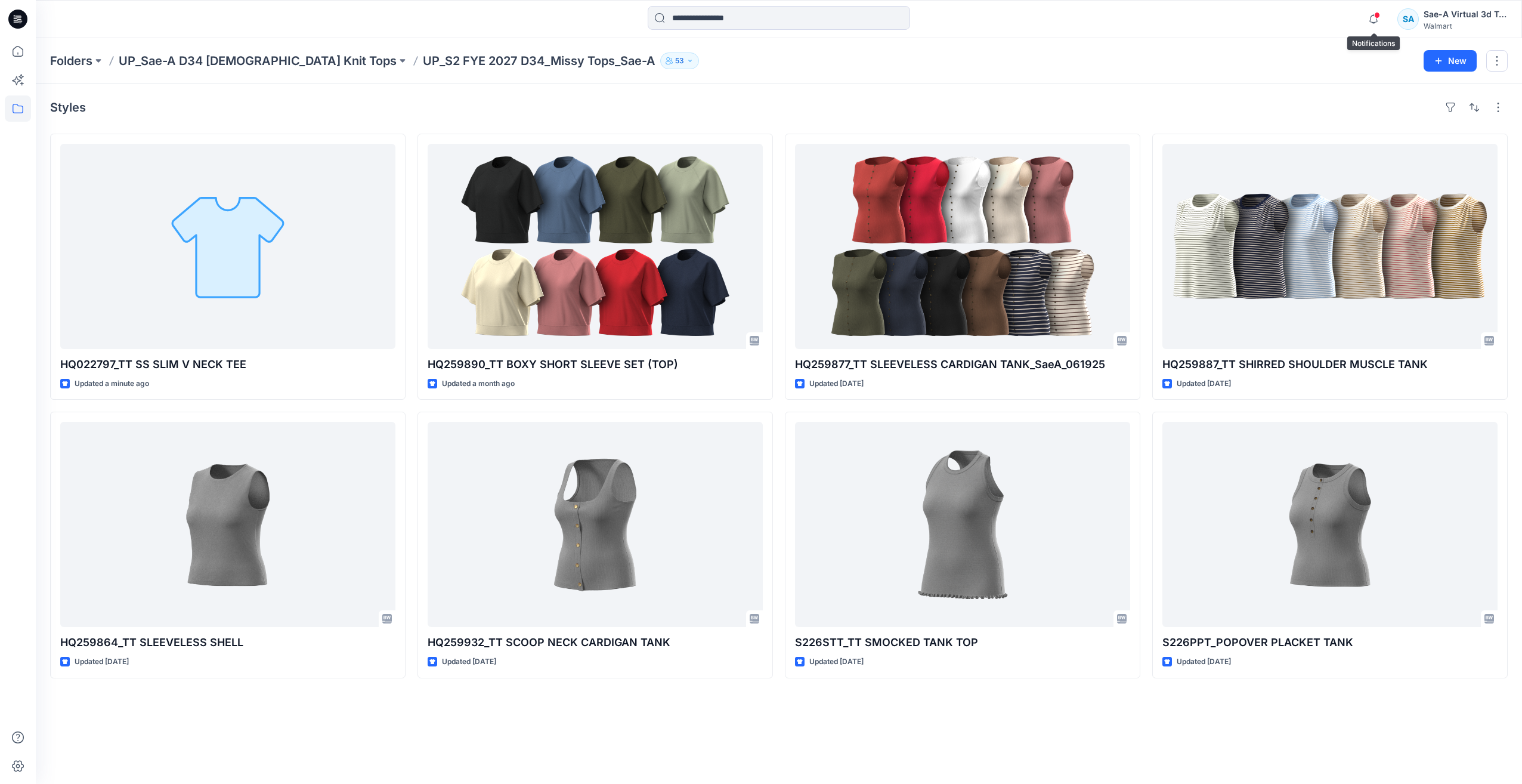
click at [1380, 15] on span at bounding box center [1377, 15] width 6 height 7
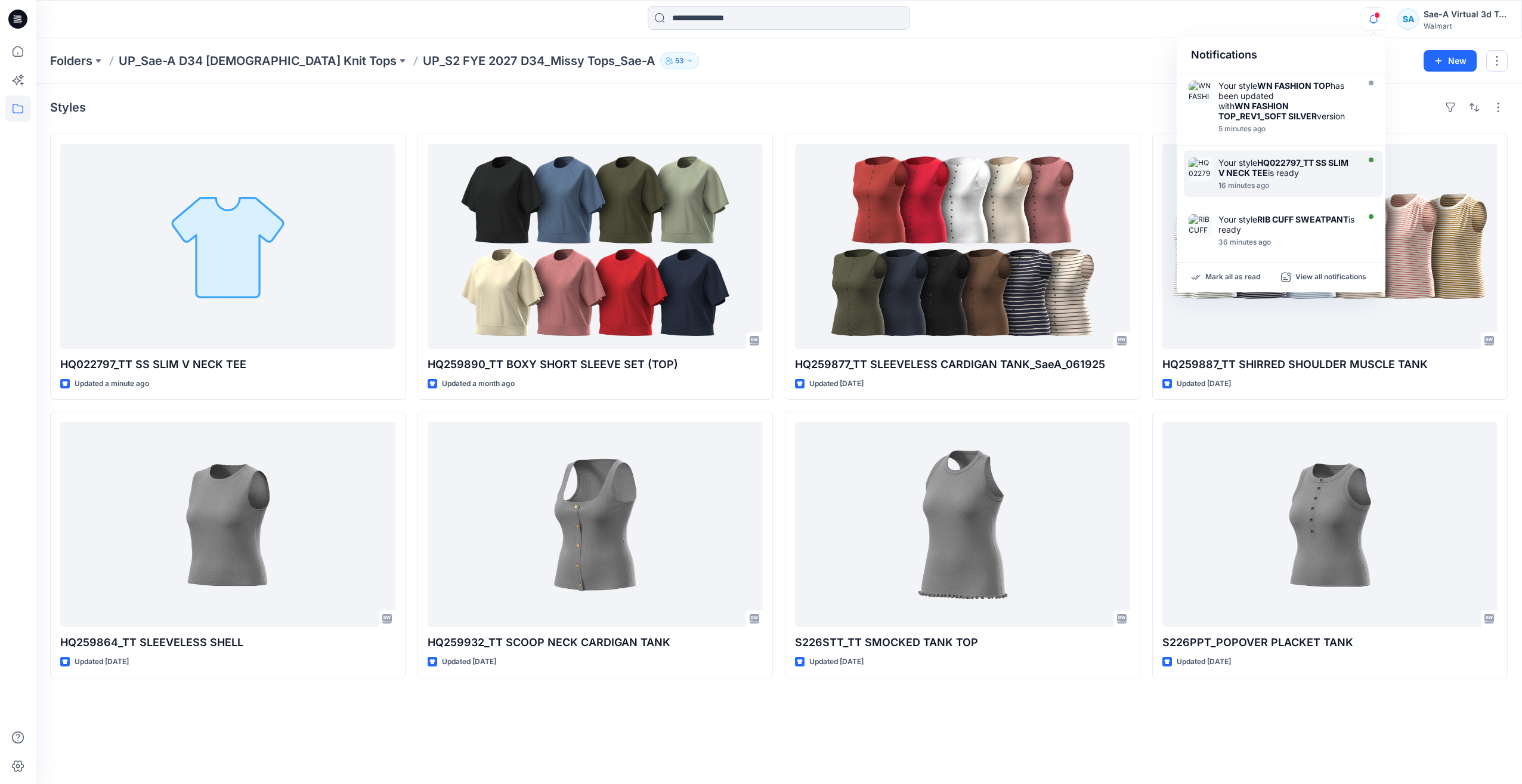
click at [1287, 179] on div at bounding box center [1287, 179] width 137 height 3
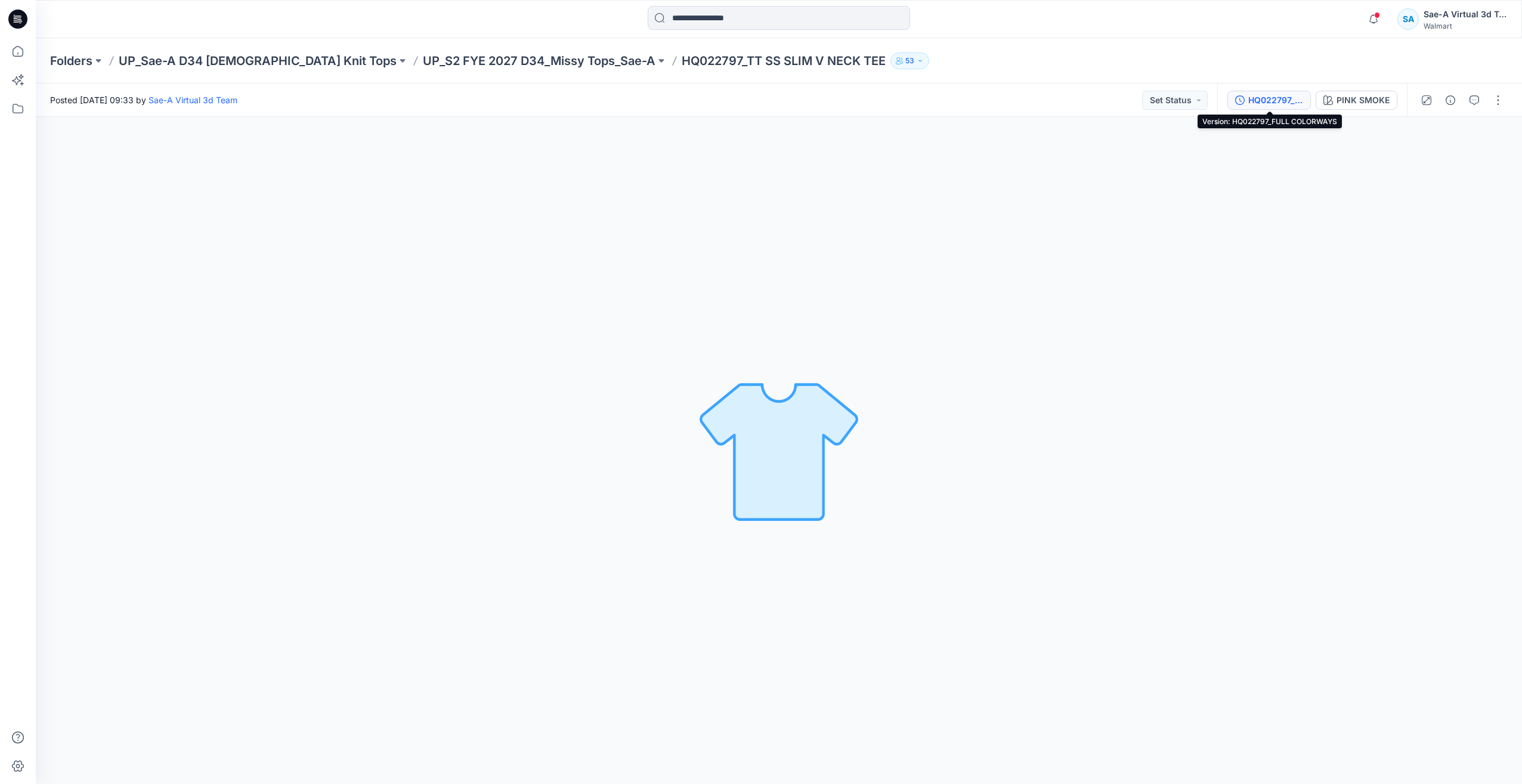
click at [1267, 101] on div "HQ022797_FULL COLORWAYS" at bounding box center [1276, 101] width 55 height 13
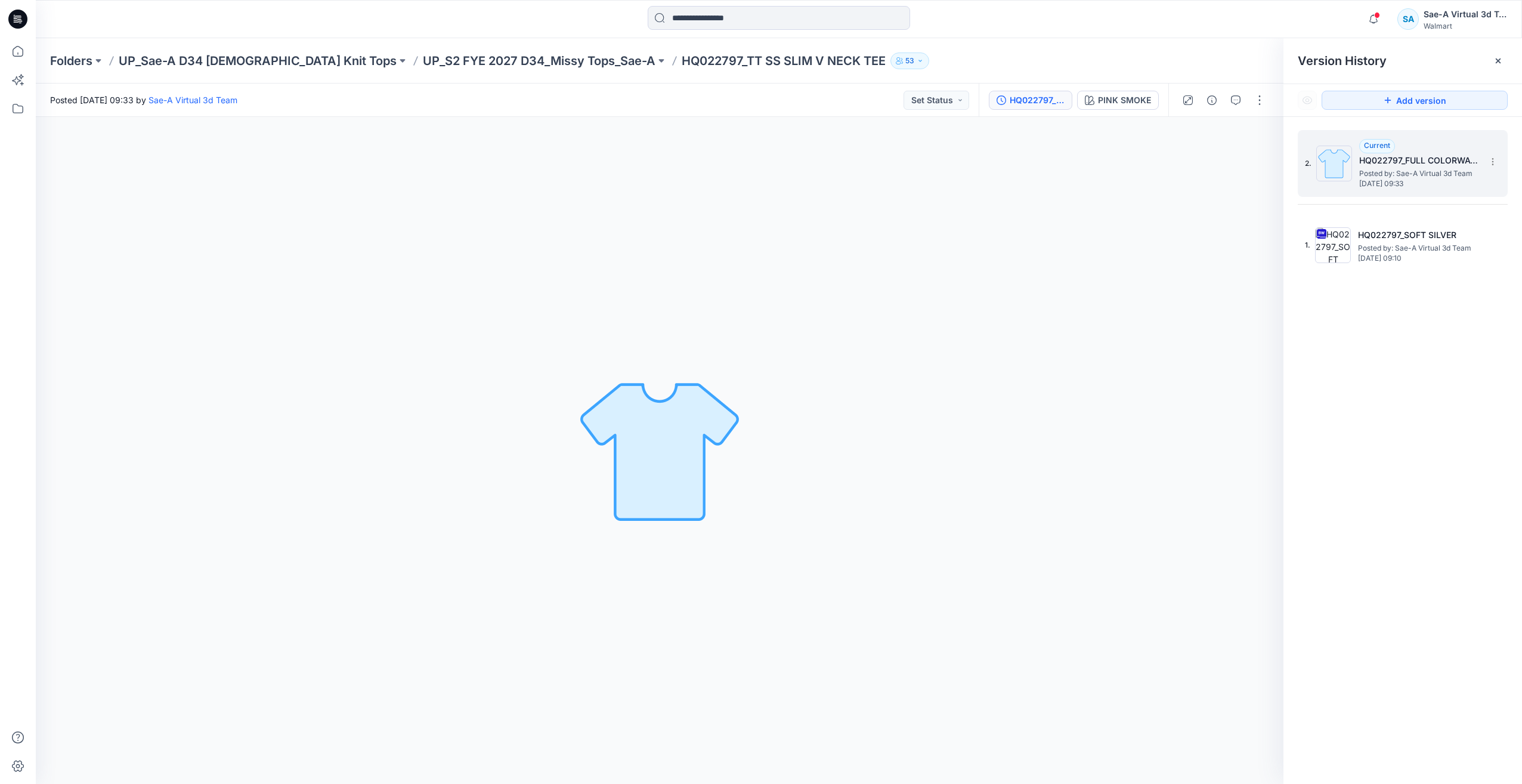
click at [1393, 167] on span "Posted by: Sae-A Virtual 3d Team" at bounding box center [1419, 173] width 119 height 12
click at [1133, 104] on div "PINK SMOKE" at bounding box center [1124, 101] width 53 height 13
